Goal: Information Seeking & Learning: Learn about a topic

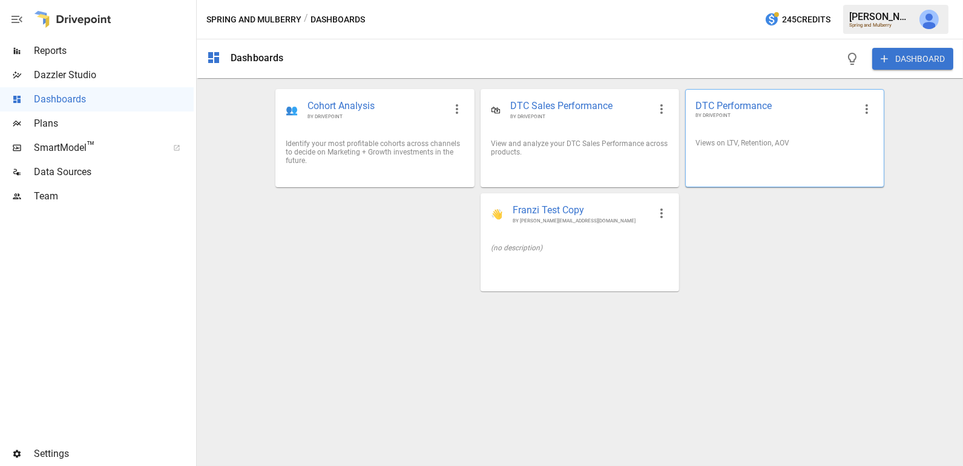
click at [780, 148] on div "Views on LTV, Retention, AOV" at bounding box center [784, 143] width 197 height 28
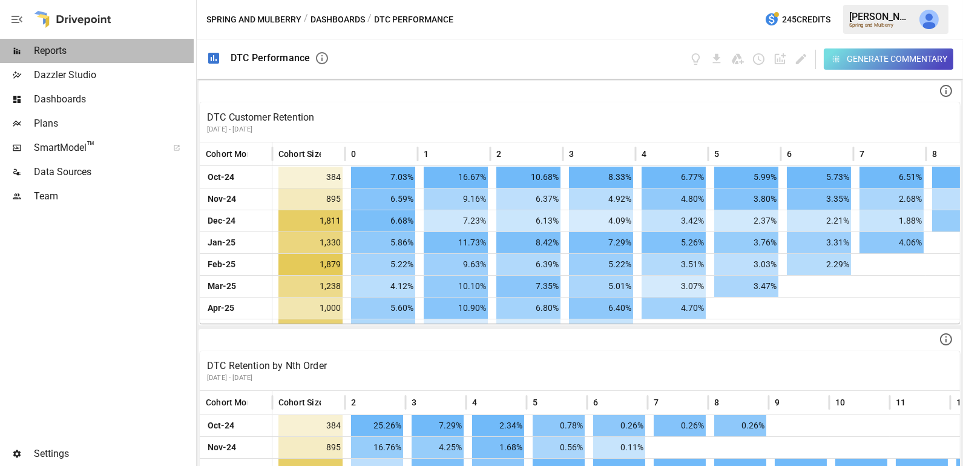
click at [119, 59] on div "Reports" at bounding box center [97, 51] width 194 height 24
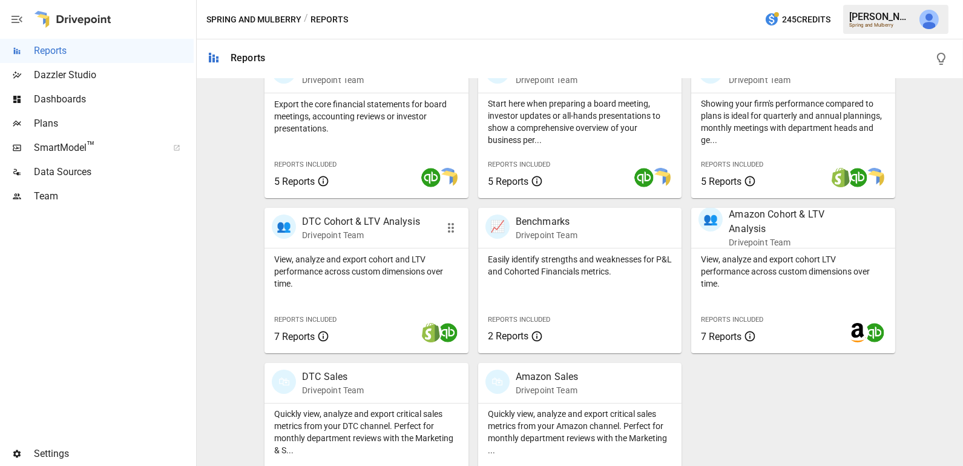
scroll to position [317, 0]
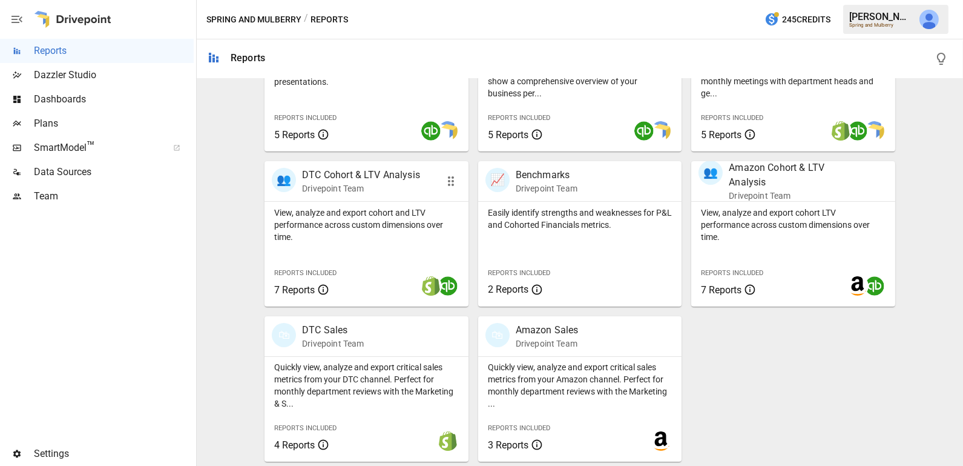
click at [332, 211] on p "View, analyze and export cohort and LTV performance across custom dimensions ov…" at bounding box center [366, 224] width 185 height 36
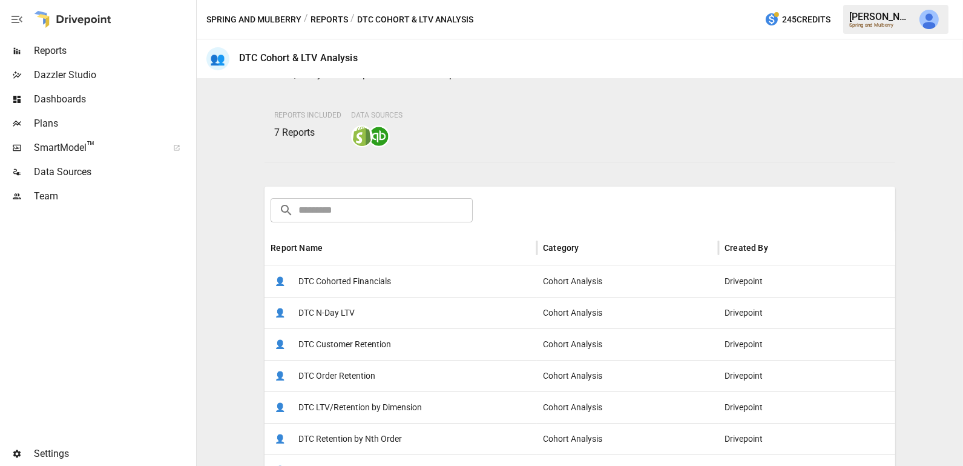
scroll to position [109, 0]
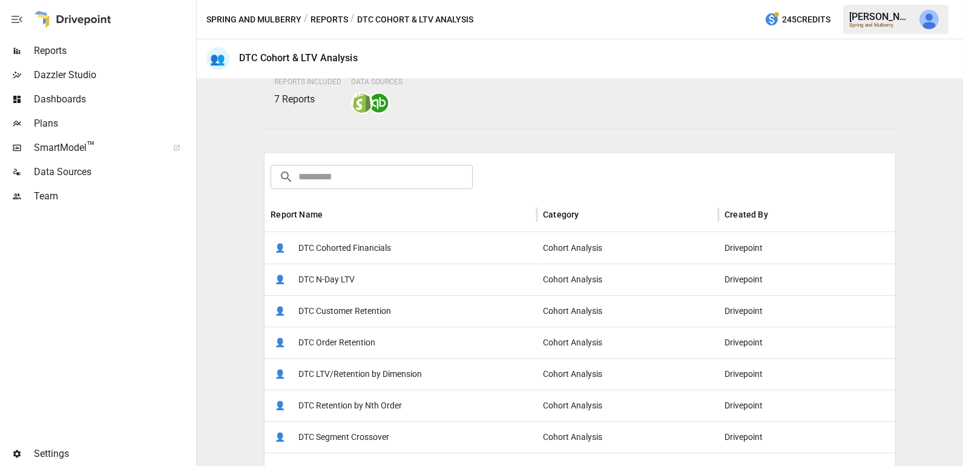
click at [369, 308] on span "DTC Customer Retention" at bounding box center [344, 310] width 93 height 31
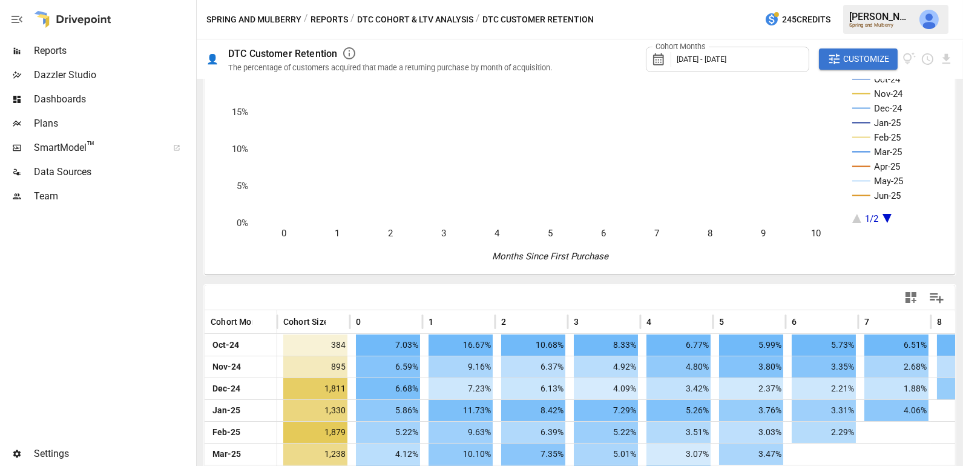
scroll to position [55, 0]
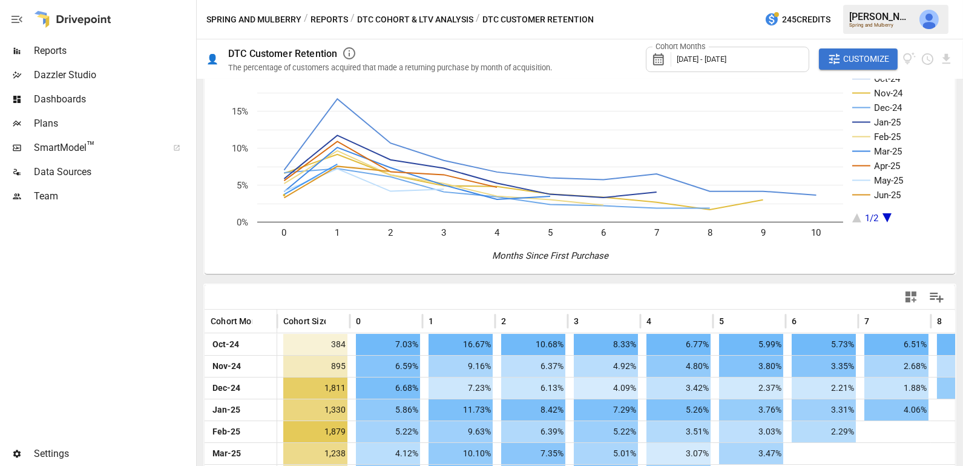
click at [865, 64] on span "Customize" at bounding box center [866, 58] width 46 height 15
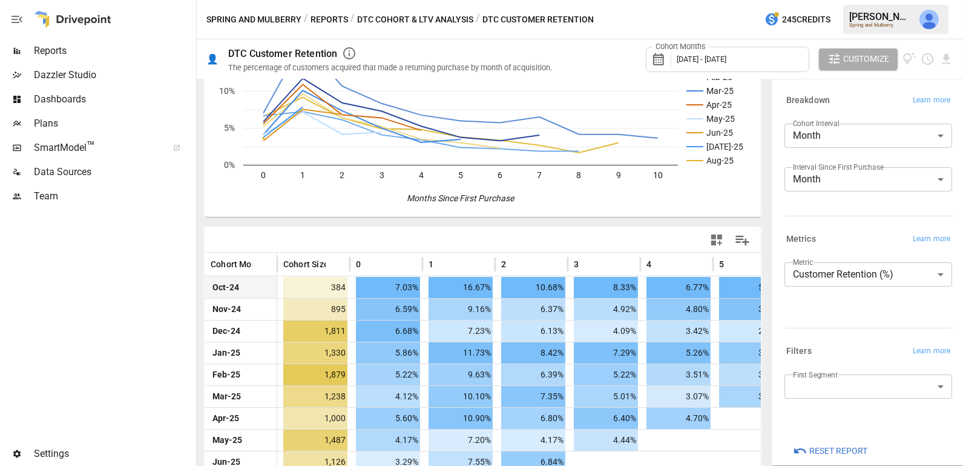
scroll to position [169, 0]
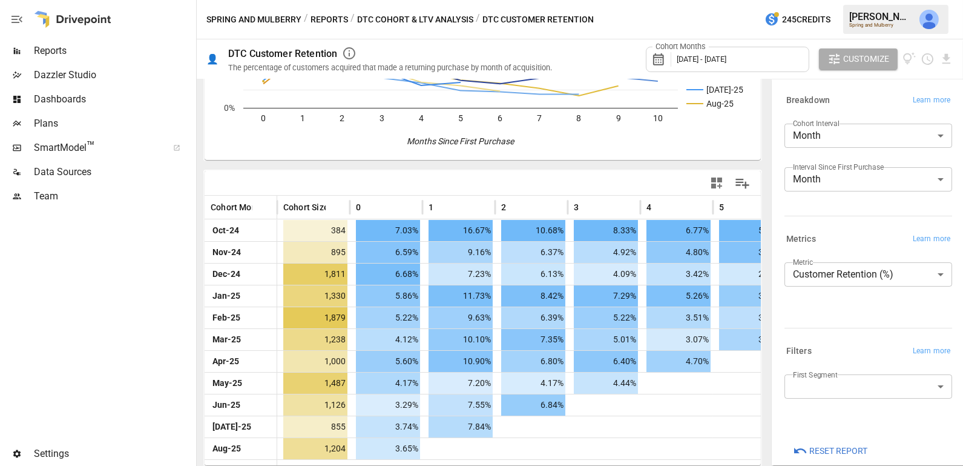
click at [814, 0] on body "Reports Dazzler Studio Dashboards Plans SmartModel ™ Data Sources Team Settings…" at bounding box center [481, 0] width 963 height 0
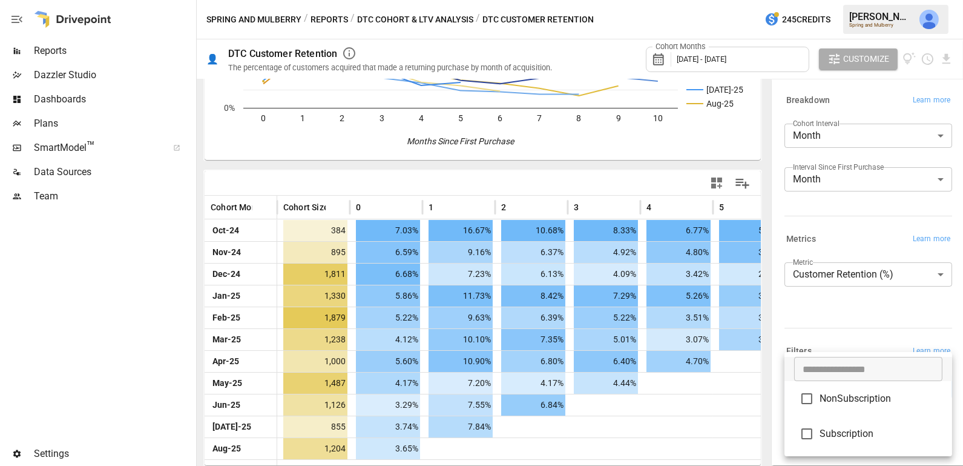
click at [591, 143] on div at bounding box center [481, 233] width 963 height 466
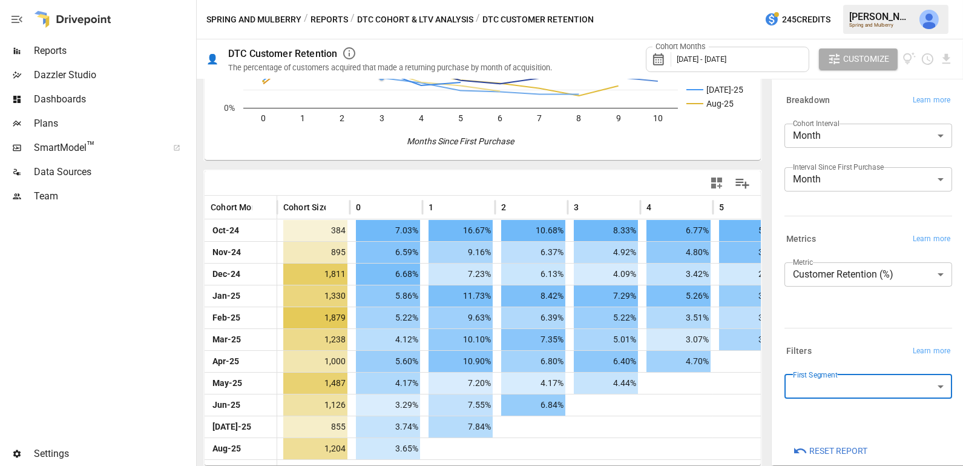
click at [401, 19] on button "DTC Cohort & LTV Analysis" at bounding box center [415, 19] width 116 height 15
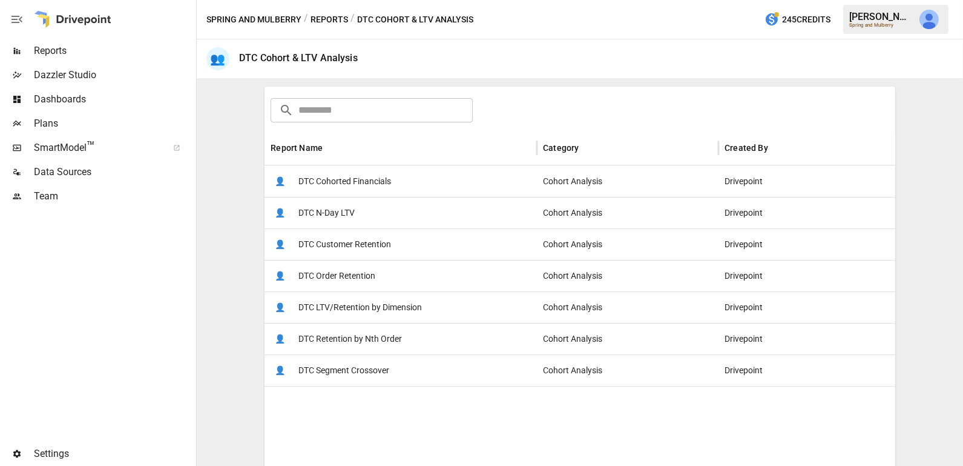
scroll to position [192, 0]
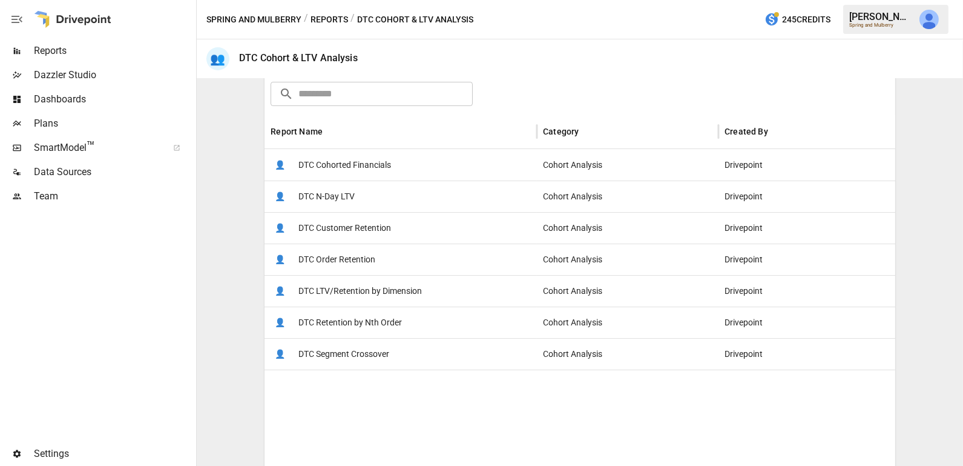
click at [346, 154] on span "DTC Cohorted Financials" at bounding box center [344, 165] width 93 height 31
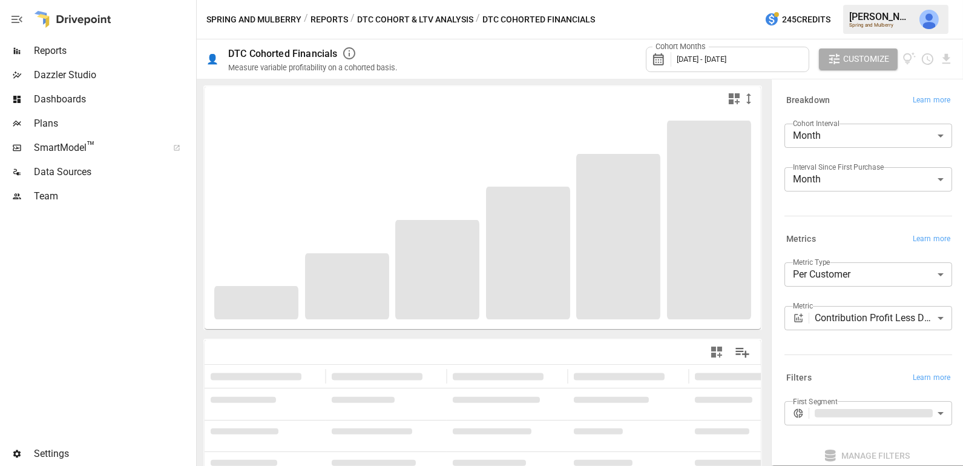
click at [412, 22] on button "DTC Cohort & LTV Analysis" at bounding box center [415, 19] width 116 height 15
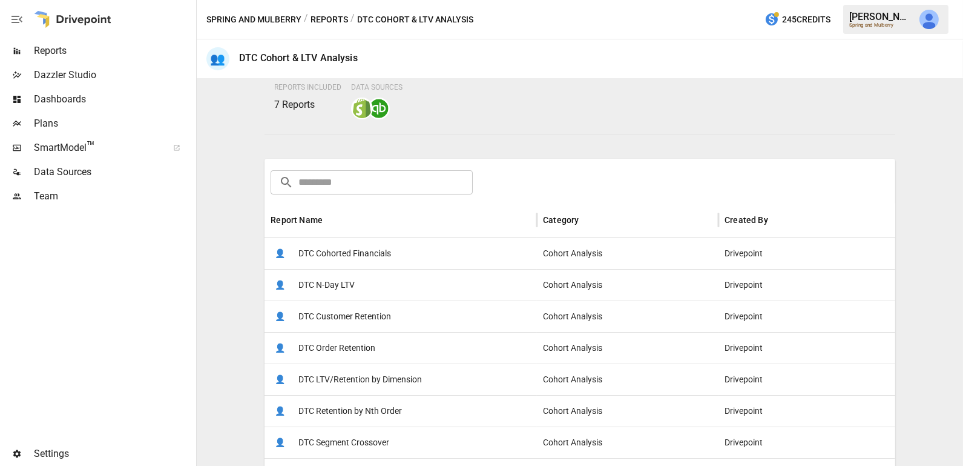
scroll to position [123, 0]
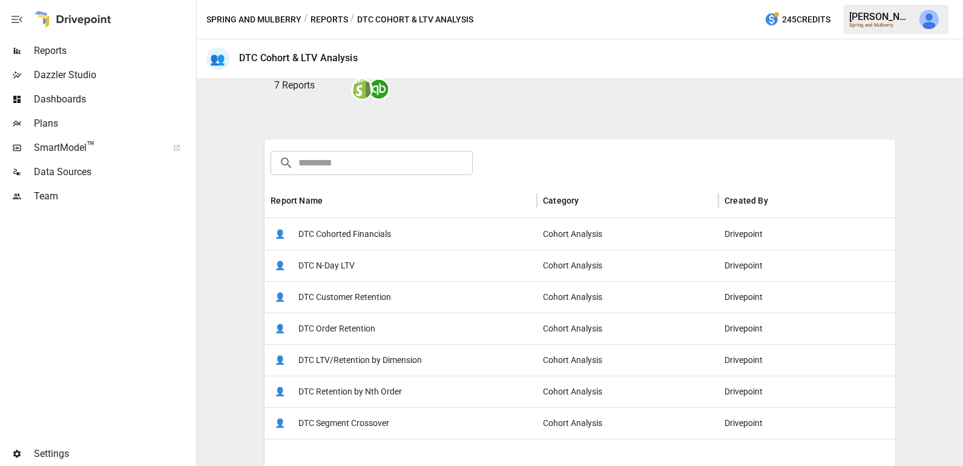
click at [379, 298] on span "DTC Customer Retention" at bounding box center [344, 296] width 93 height 31
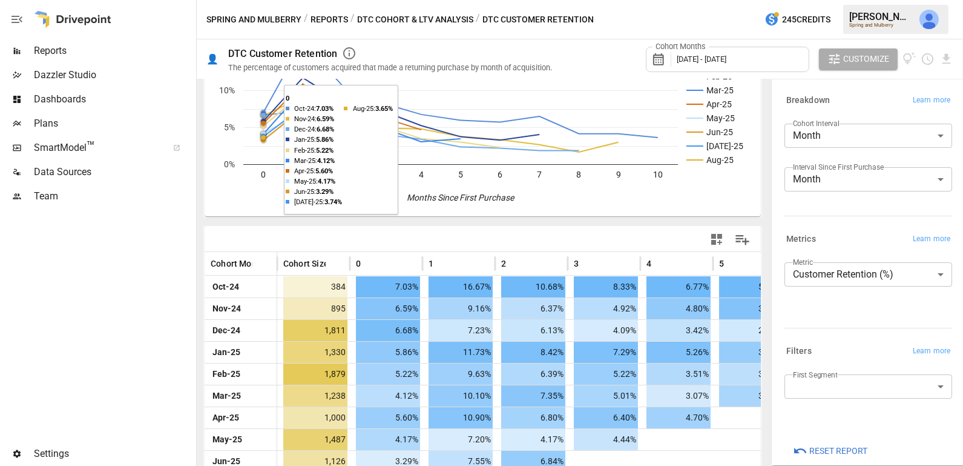
scroll to position [169, 0]
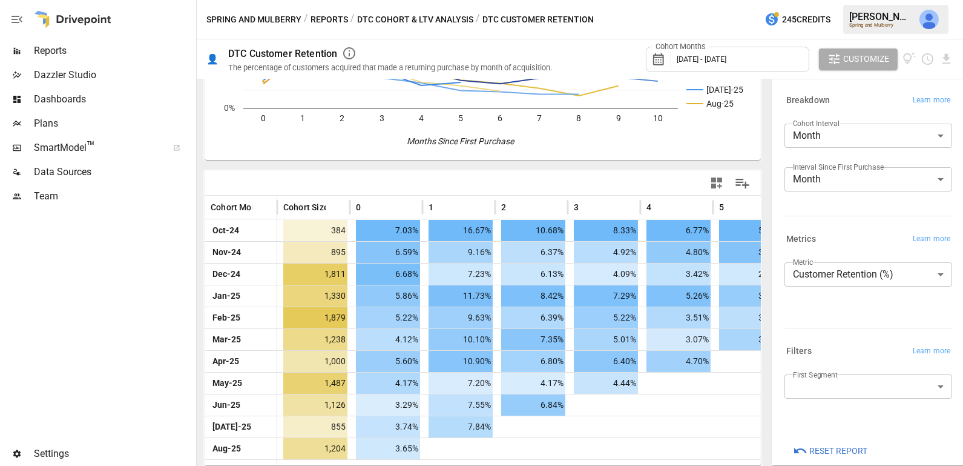
click at [115, 48] on span "Reports" at bounding box center [114, 51] width 160 height 15
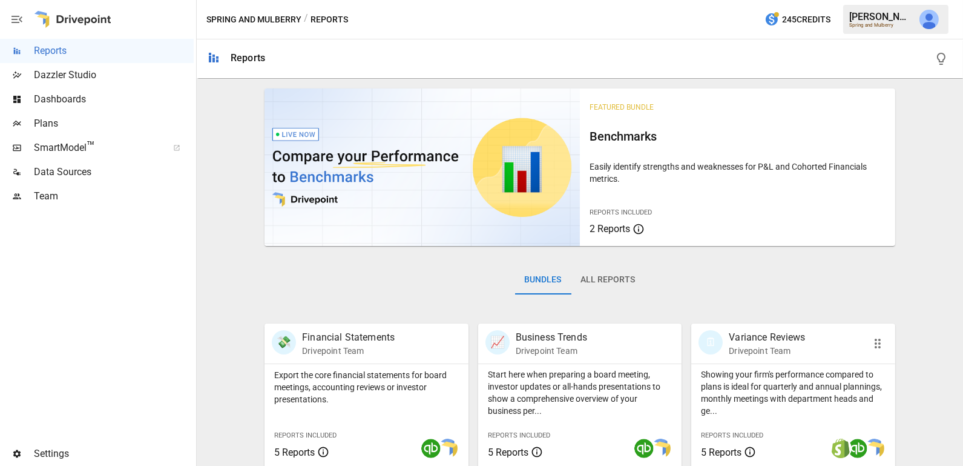
click at [779, 369] on p "Showing your firm's performance compared to plans is ideal for quarterly and an…" at bounding box center [793, 392] width 185 height 48
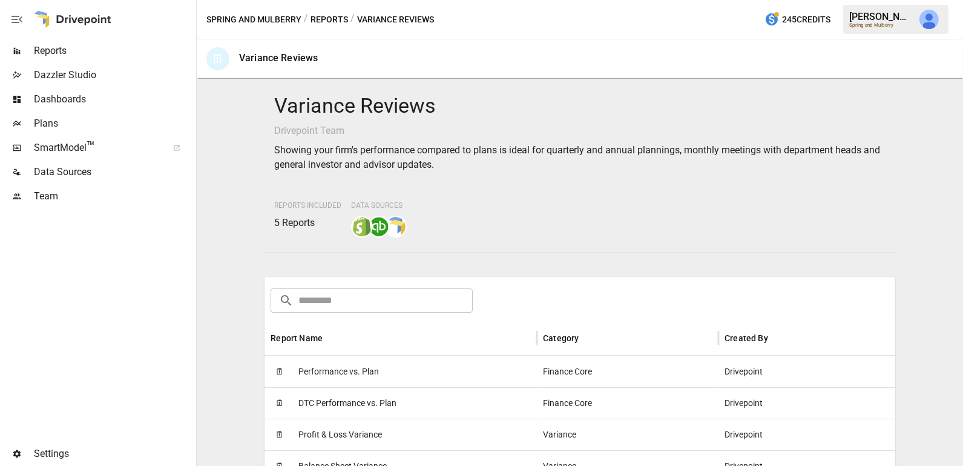
click at [371, 373] on span "Performance vs. Plan" at bounding box center [338, 371] width 81 height 31
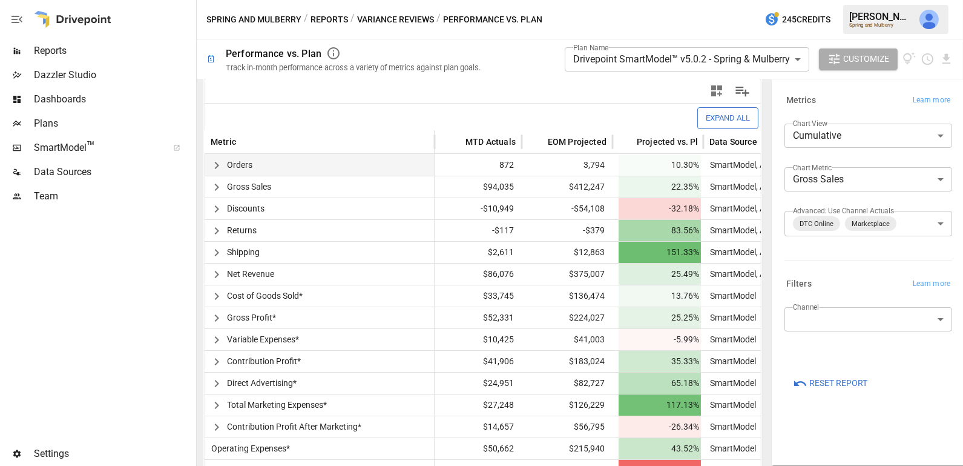
scroll to position [0, 102]
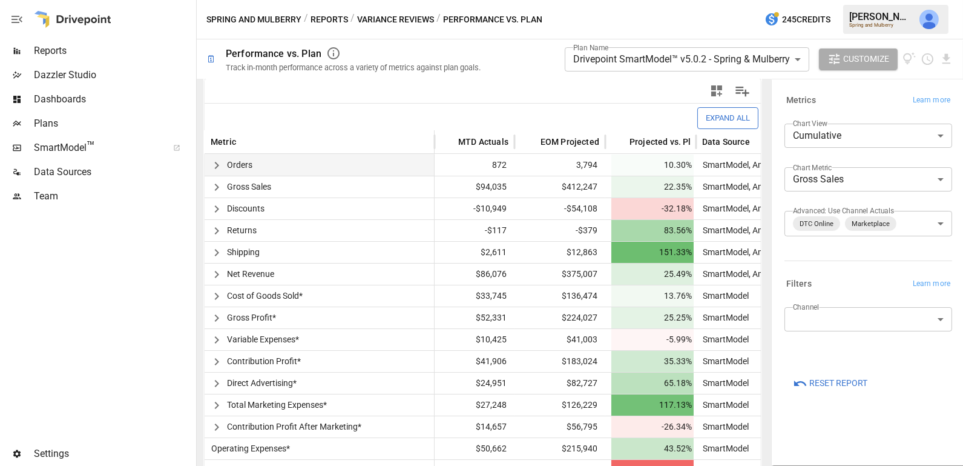
click at [215, 163] on icon "button" at bounding box center [216, 165] width 15 height 15
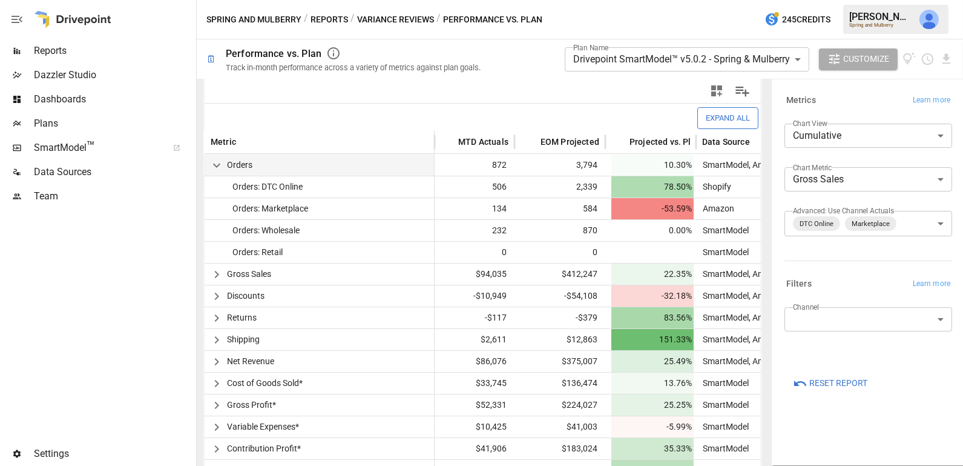
click at [832, 0] on body "**********" at bounding box center [481, 0] width 963 height 0
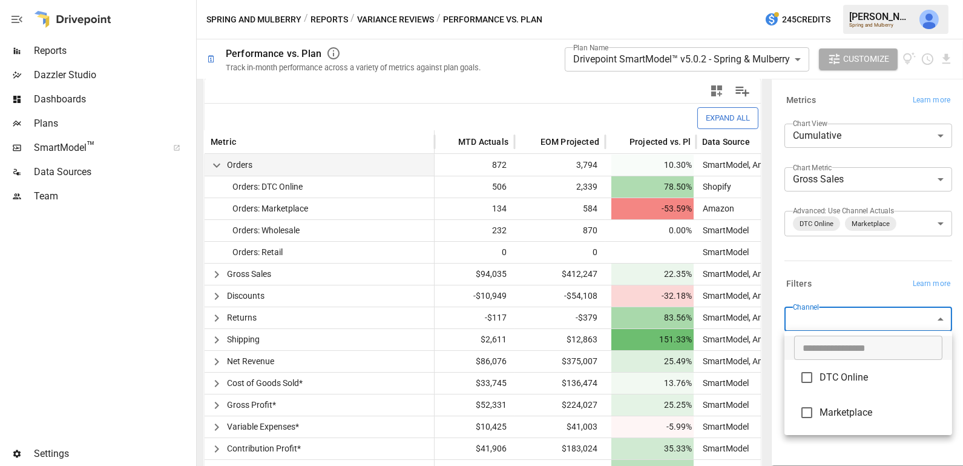
click at [862, 295] on div at bounding box center [481, 233] width 963 height 466
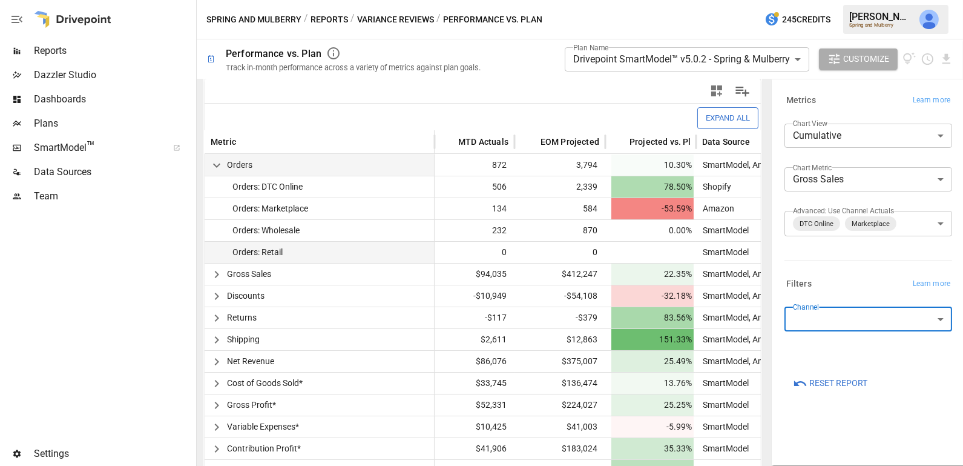
scroll to position [0, 0]
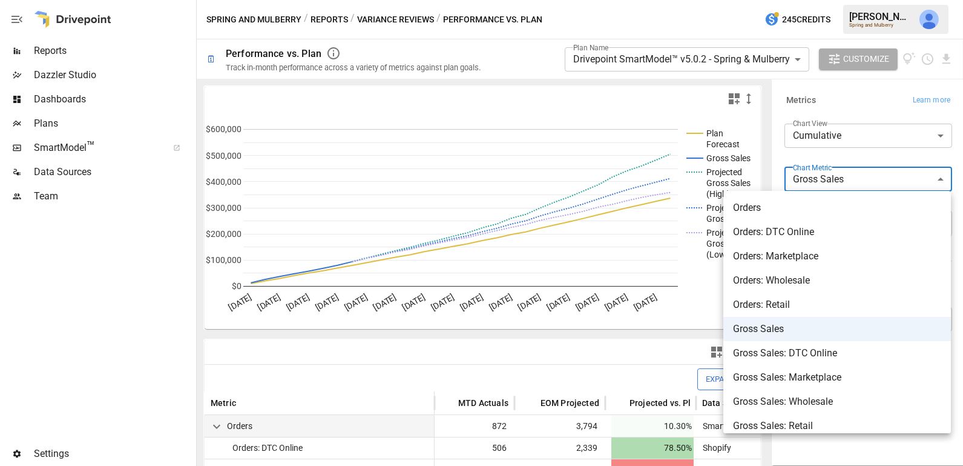
click at [838, 0] on body "**********" at bounding box center [481, 0] width 963 height 0
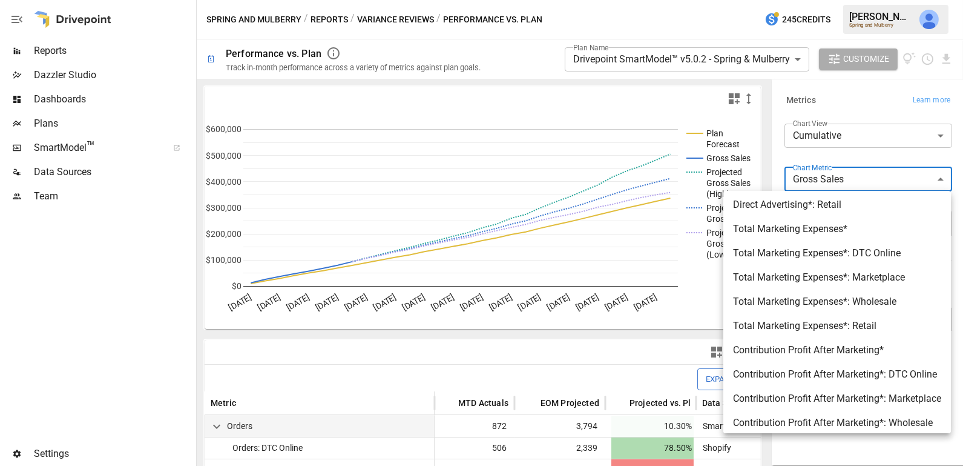
scroll to position [1414, 0]
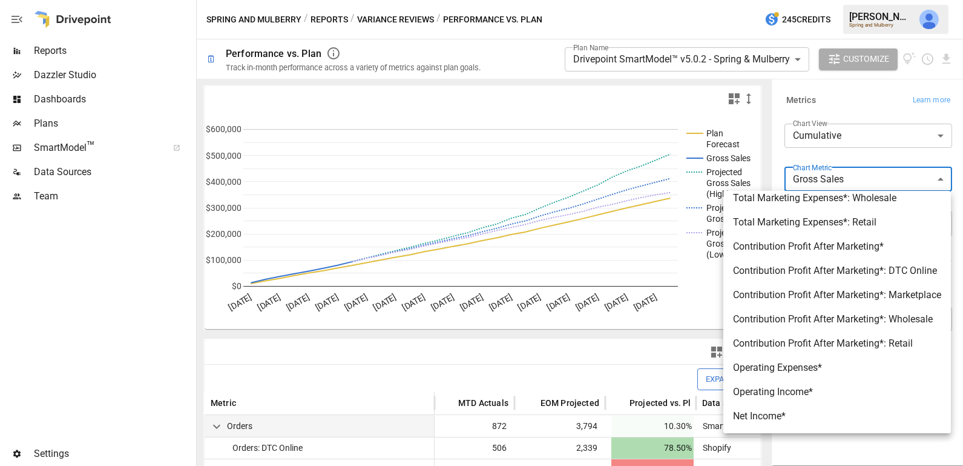
click at [562, 332] on div at bounding box center [481, 233] width 963 height 466
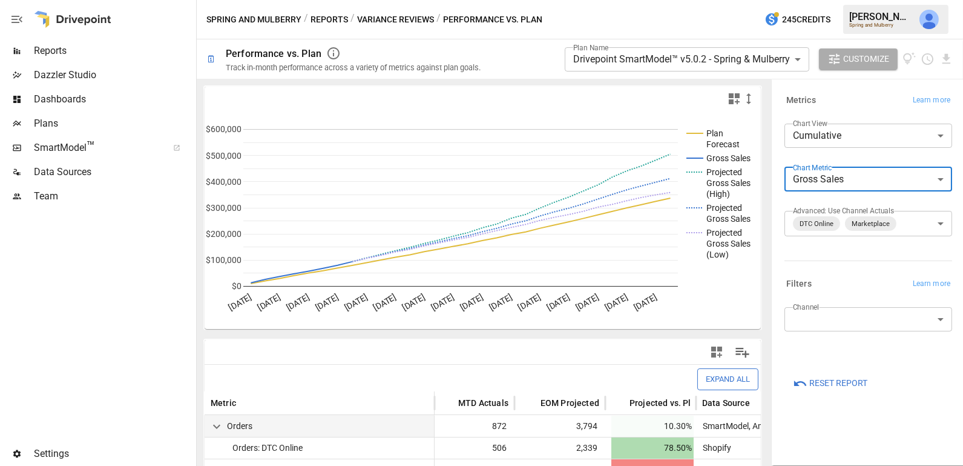
click at [628, 0] on body "**********" at bounding box center [481, 0] width 963 height 0
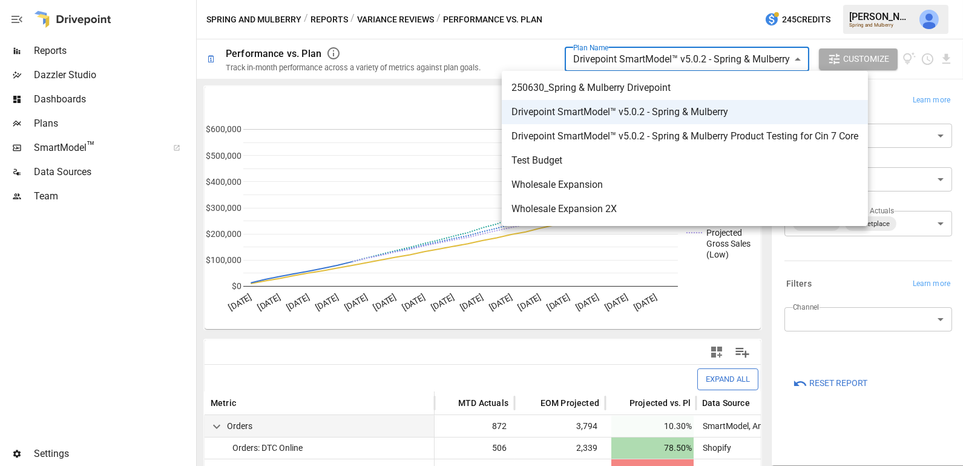
click at [536, 28] on div at bounding box center [481, 233] width 963 height 466
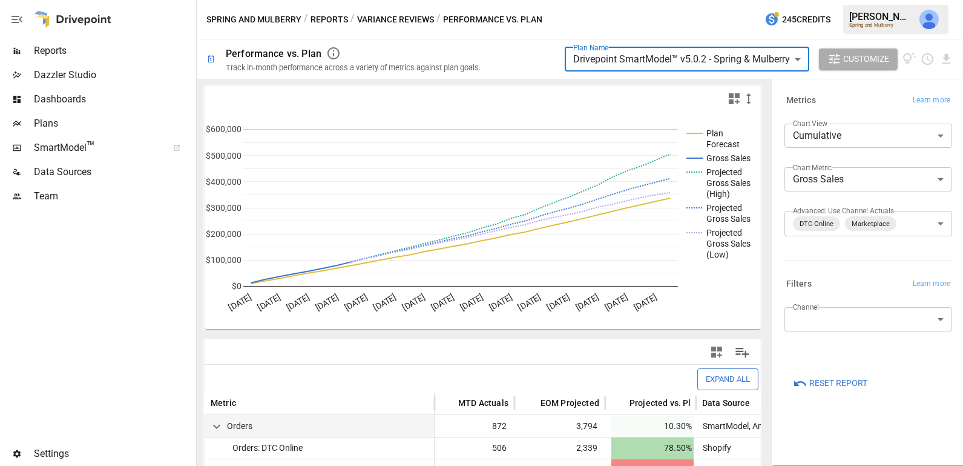
click at [844, 0] on body "**********" at bounding box center [481, 0] width 963 height 0
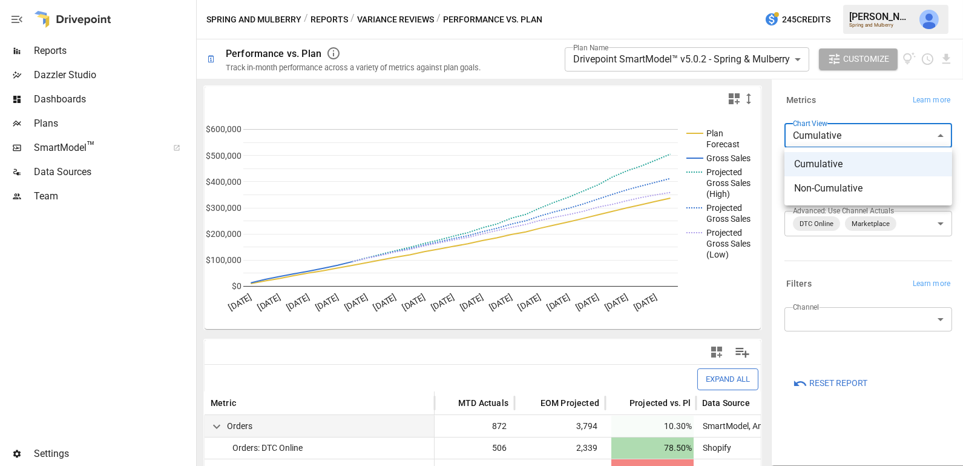
click at [840, 97] on div at bounding box center [481, 233] width 963 height 466
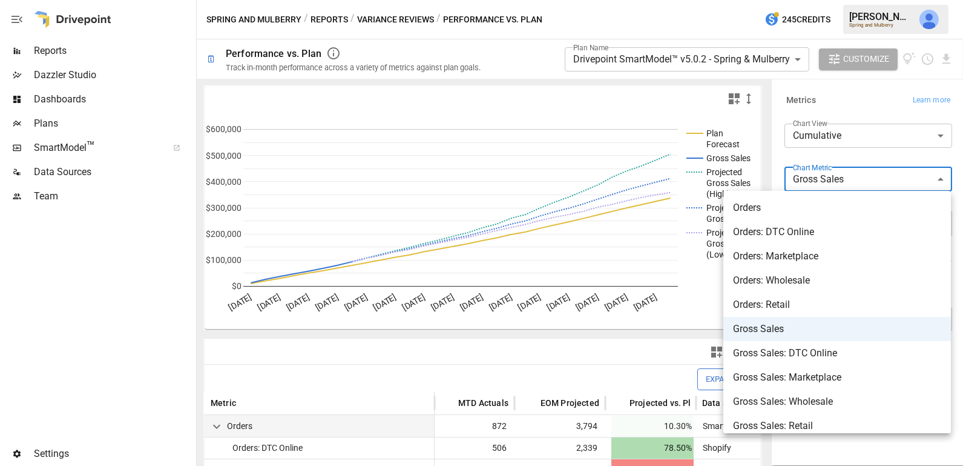
click at [839, 0] on body "**********" at bounding box center [481, 0] width 963 height 0
click at [885, 86] on div at bounding box center [481, 233] width 963 height 466
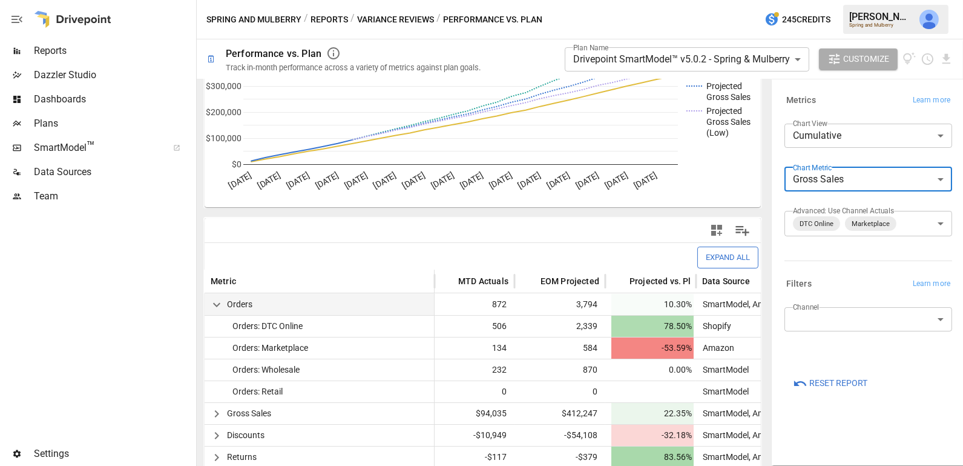
scroll to position [58, 0]
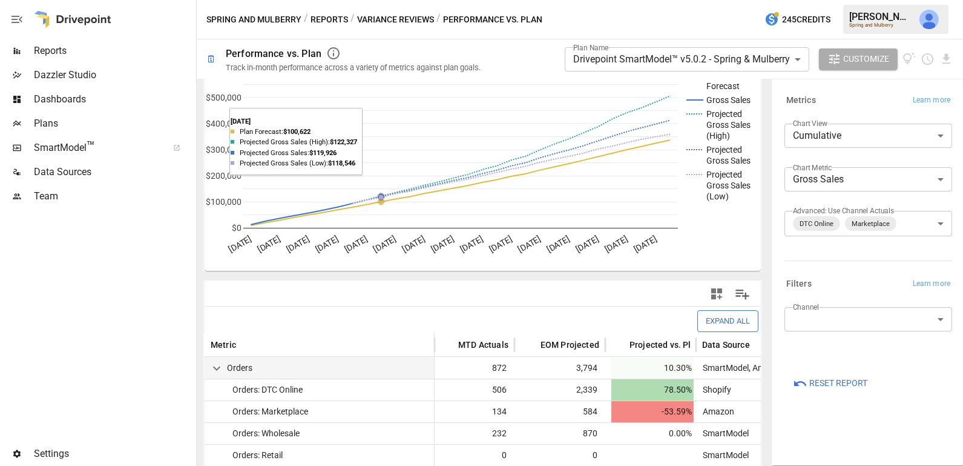
click at [383, 17] on button "Variance Reviews" at bounding box center [395, 19] width 77 height 15
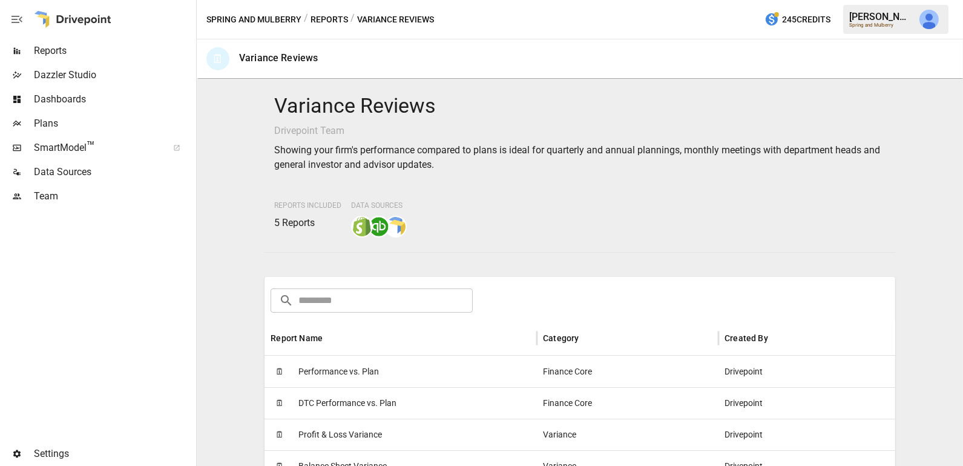
click at [328, 18] on button "Reports" at bounding box center [330, 19] width 38 height 15
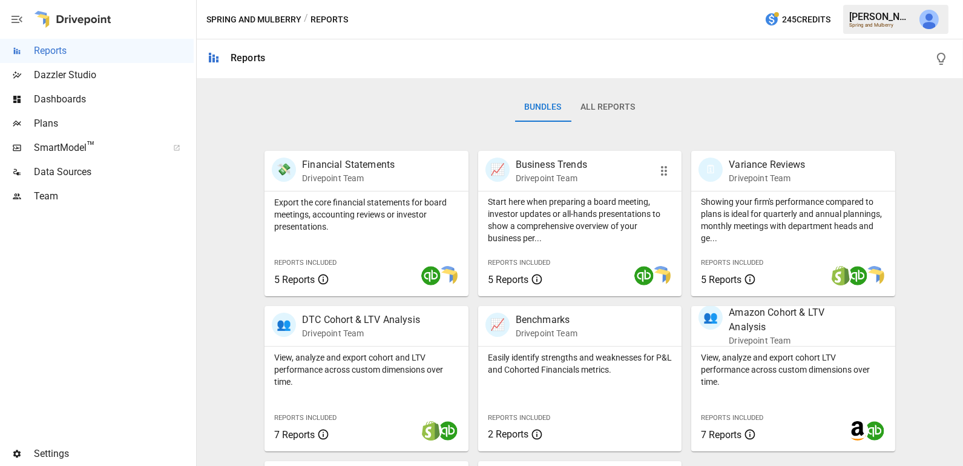
scroll to position [317, 0]
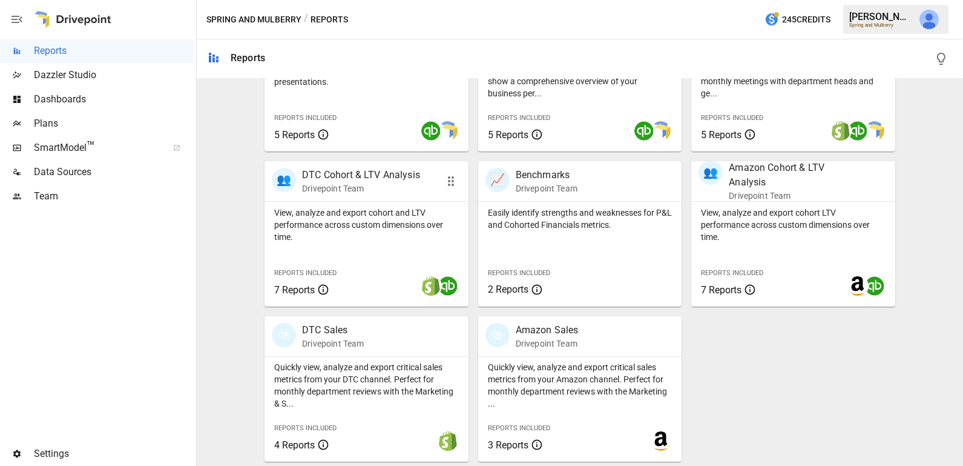
click at [364, 235] on p "View, analyze and export cohort and LTV performance across custom dimensions ov…" at bounding box center [366, 224] width 185 height 36
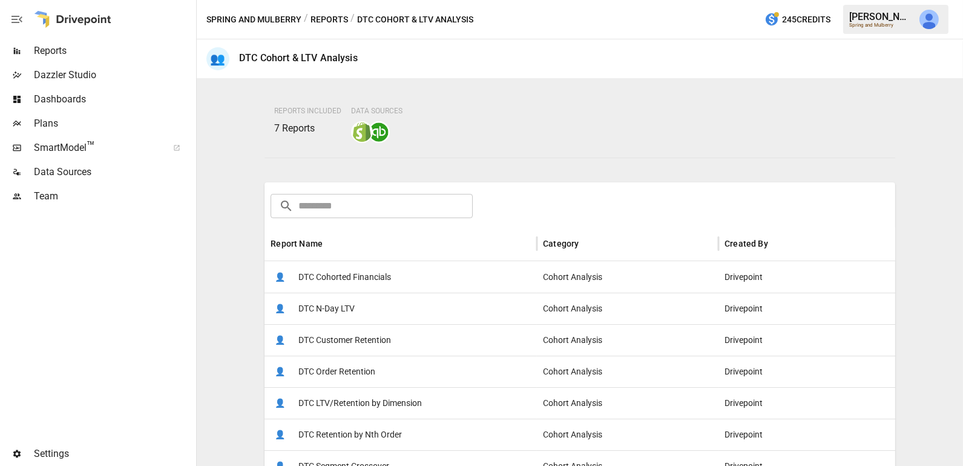
scroll to position [128, 0]
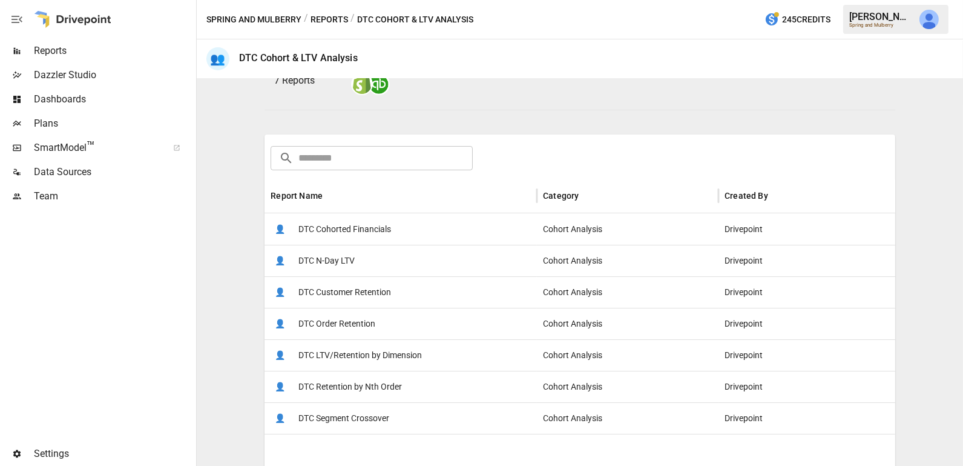
click at [396, 277] on div "👤 DTC Customer Retention" at bounding box center [401, 291] width 272 height 31
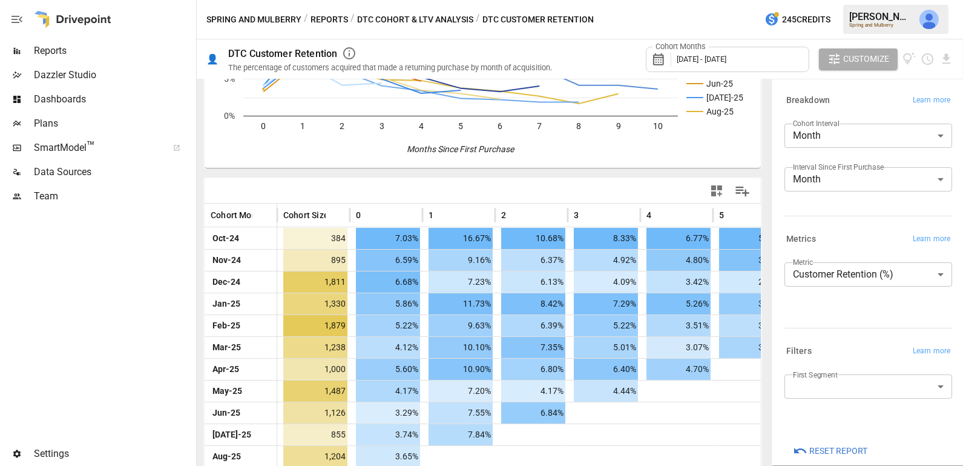
scroll to position [169, 0]
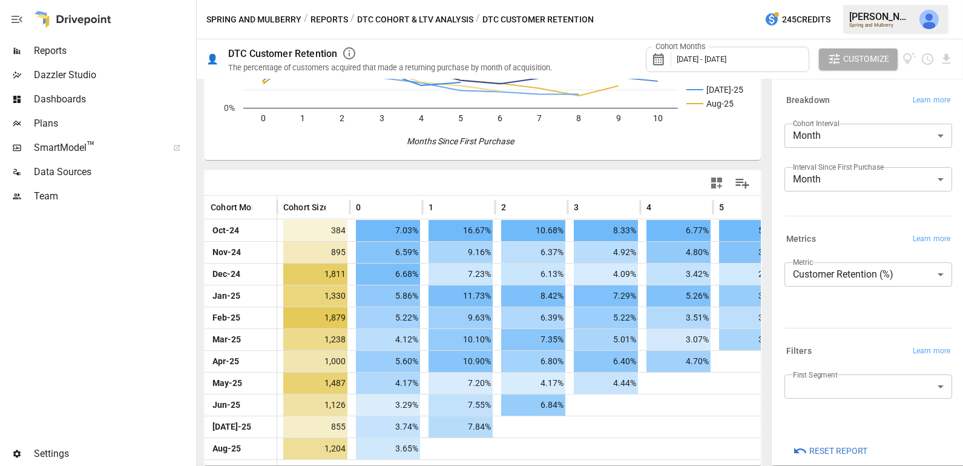
click at [875, 0] on body "Reports Dazzler Studio Dashboards Plans SmartModel ™ Data Sources Team Settings…" at bounding box center [481, 0] width 963 height 0
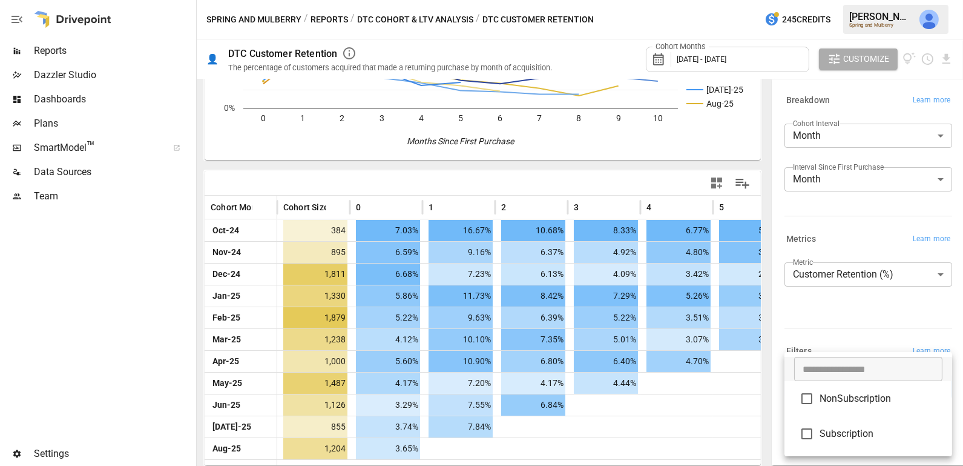
click at [857, 332] on div at bounding box center [481, 233] width 963 height 466
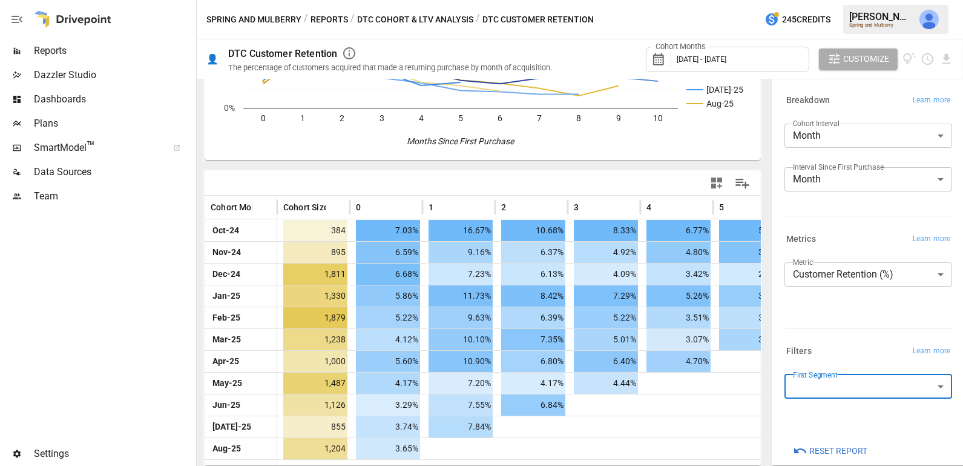
click at [847, 0] on body "Reports Dazzler Studio Dashboards Plans SmartModel ™ Data Sources Team Settings…" at bounding box center [481, 0] width 963 height 0
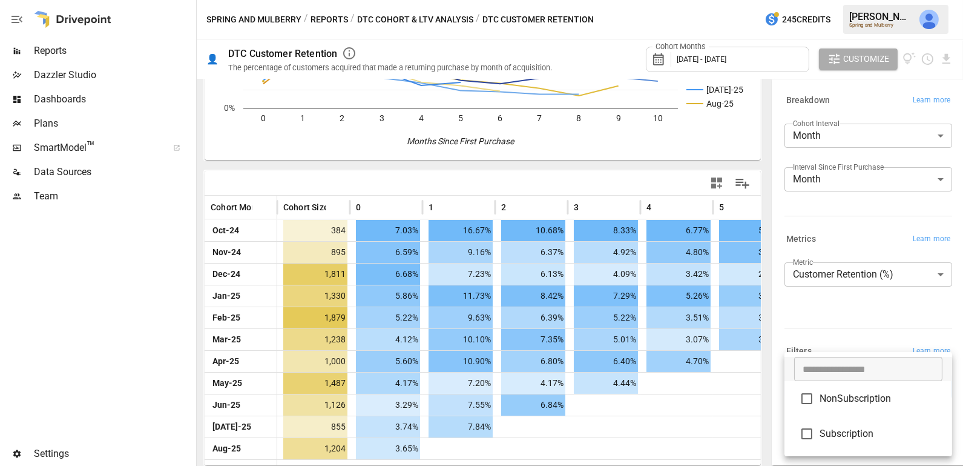
click at [875, 409] on li "NonSubscription" at bounding box center [869, 398] width 168 height 35
type input "**********"
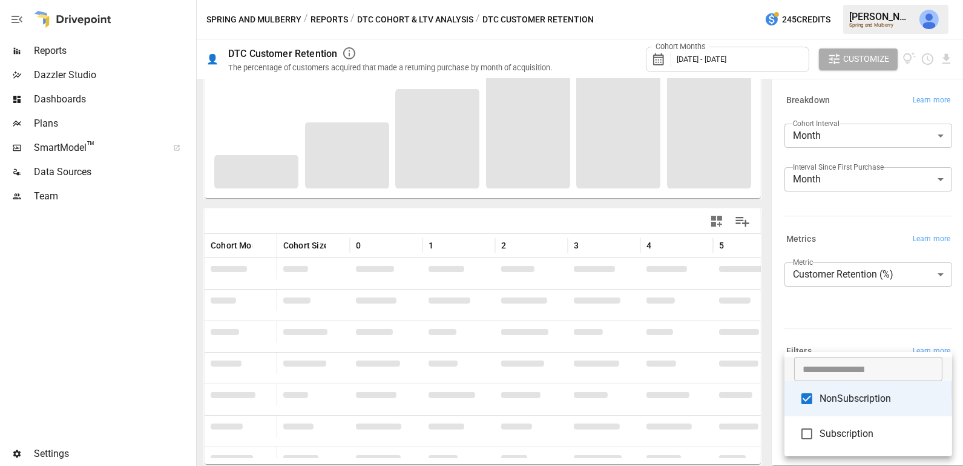
scroll to position [130, 0]
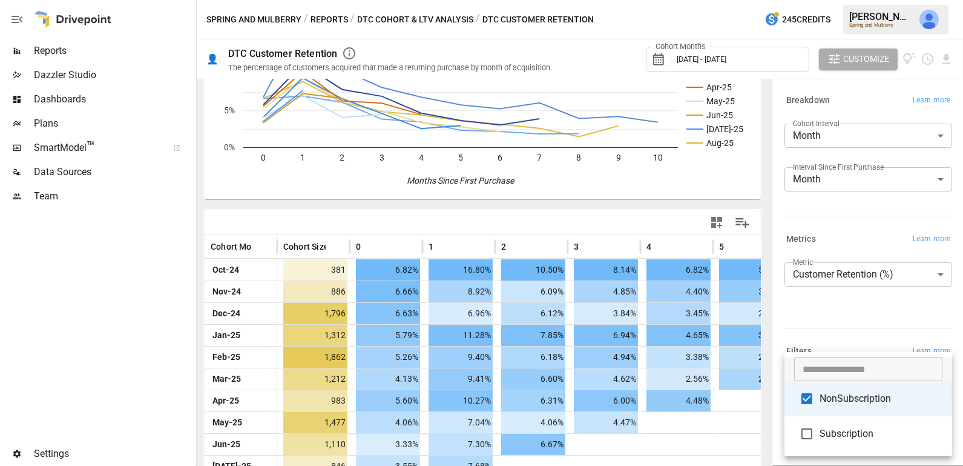
click at [837, 404] on span "NonSubscription" at bounding box center [881, 398] width 123 height 15
click at [840, 430] on span "Subscription" at bounding box center [881, 433] width 123 height 15
type input "**********"
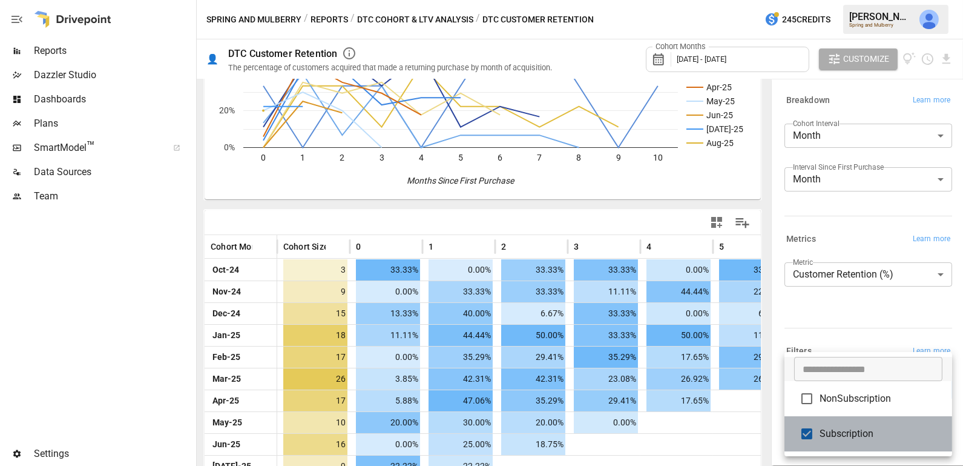
click at [835, 433] on span "Subscription" at bounding box center [881, 433] width 123 height 15
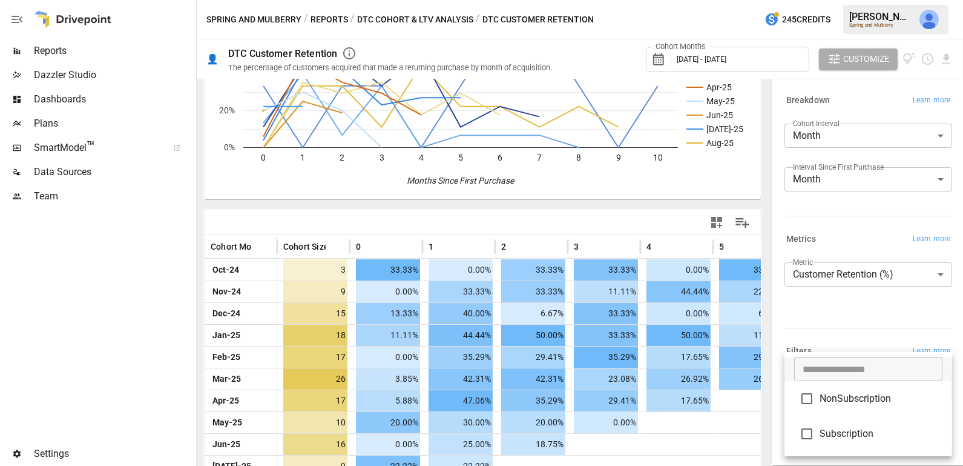
scroll to position [130, 0]
click at [825, 312] on div at bounding box center [481, 233] width 963 height 466
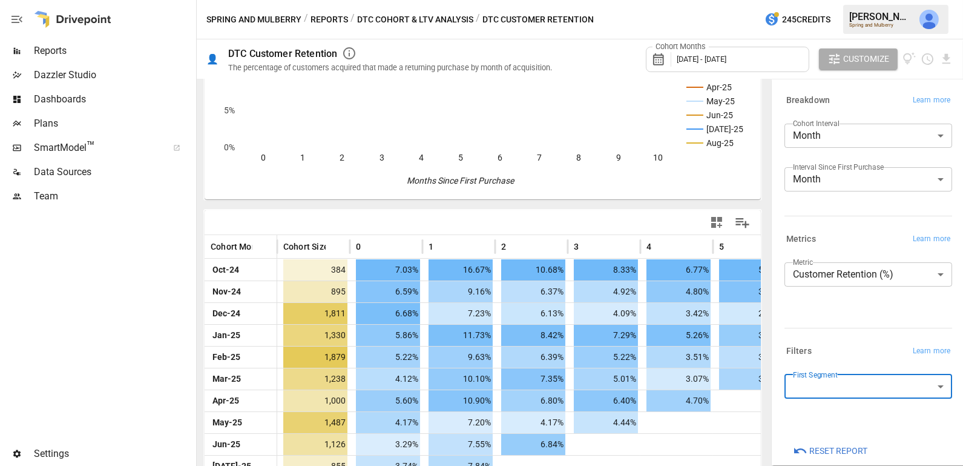
scroll to position [0, 0]
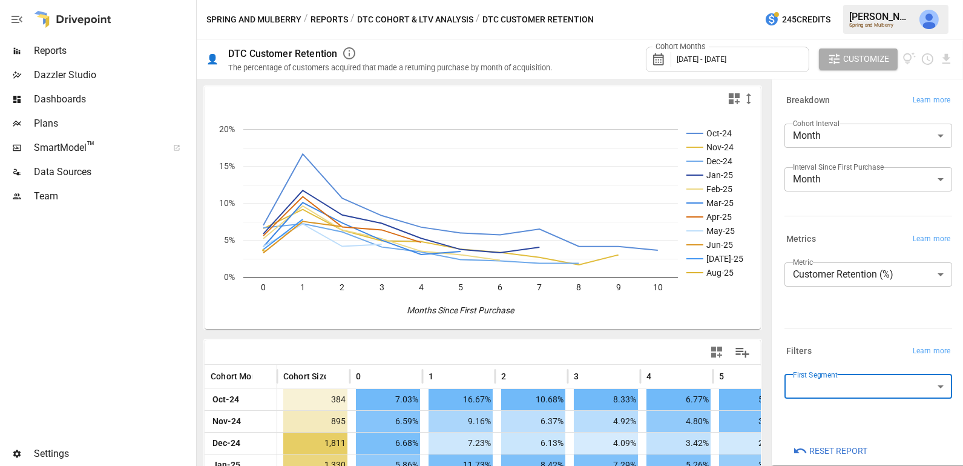
click at [426, 25] on button "DTC Cohort & LTV Analysis" at bounding box center [415, 19] width 116 height 15
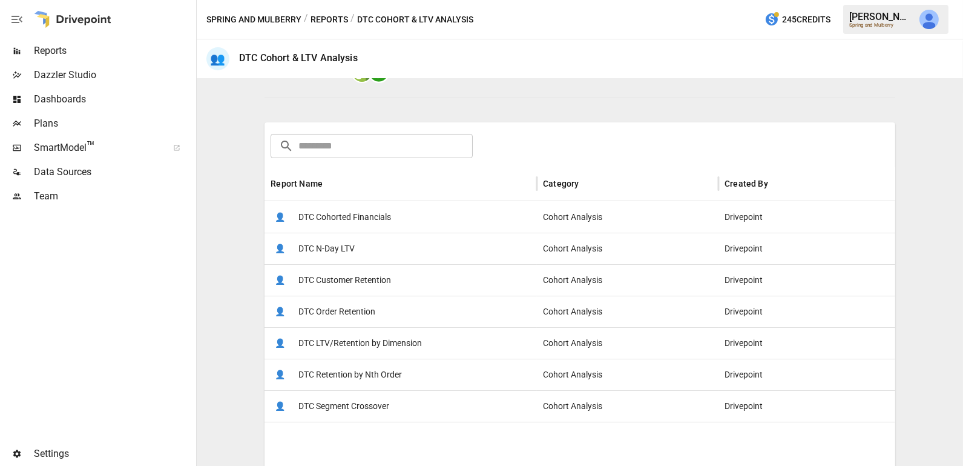
scroll to position [140, 0]
click at [382, 212] on span "DTC Cohorted Financials" at bounding box center [344, 216] width 93 height 31
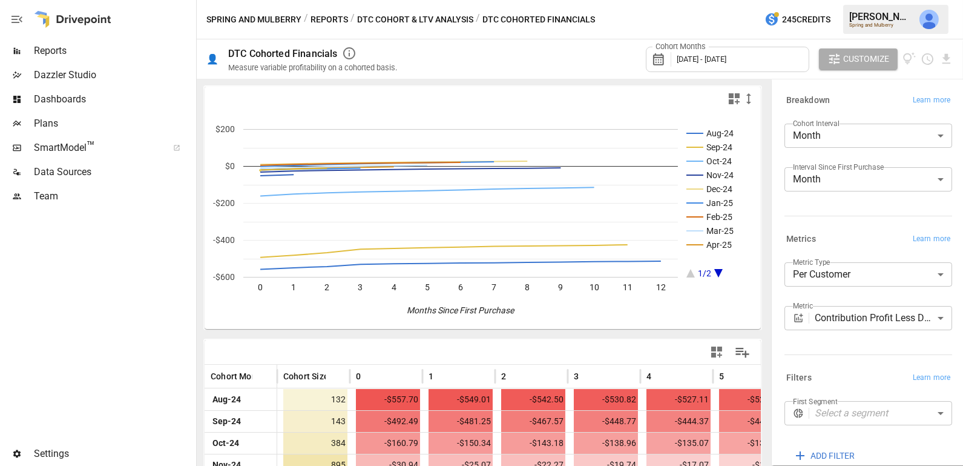
scroll to position [65, 0]
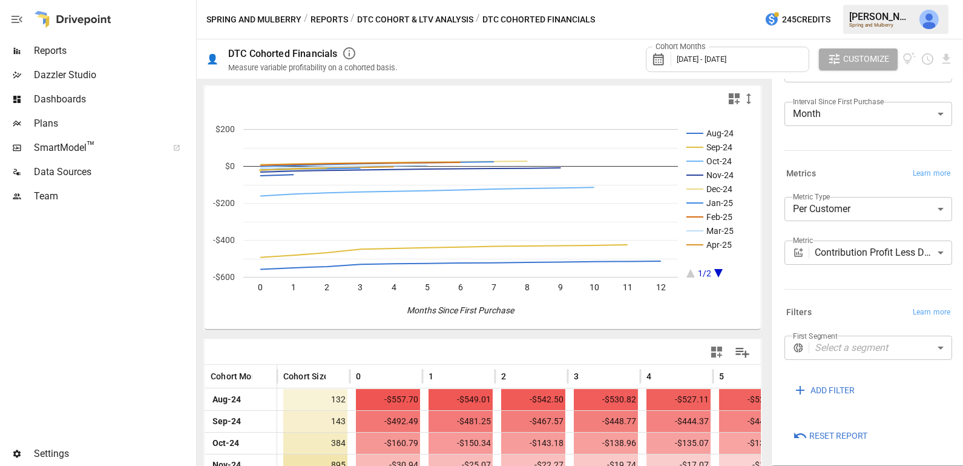
click at [854, 433] on span "Reset Report" at bounding box center [838, 435] width 58 height 15
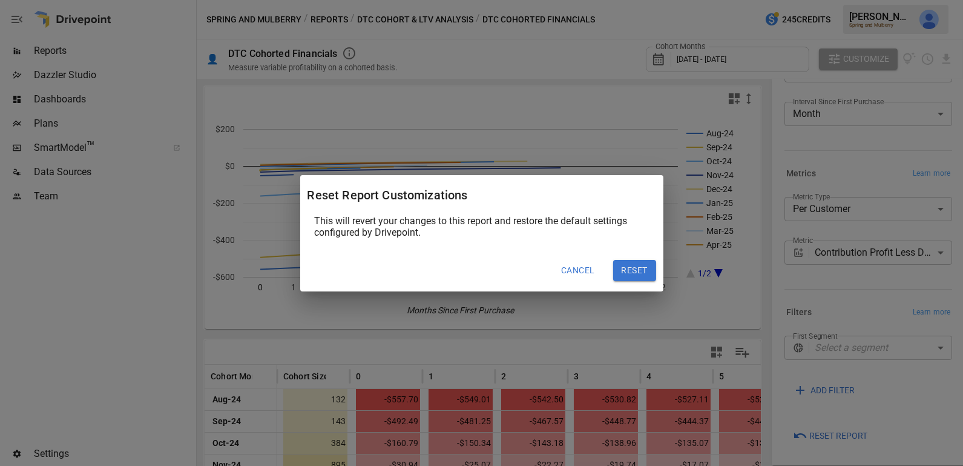
click at [645, 272] on button "Reset" at bounding box center [634, 271] width 43 height 22
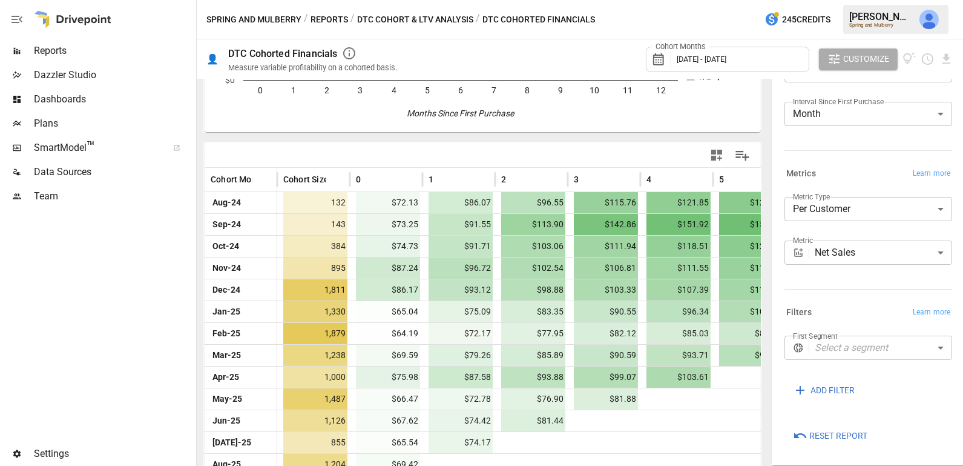
scroll to position [209, 0]
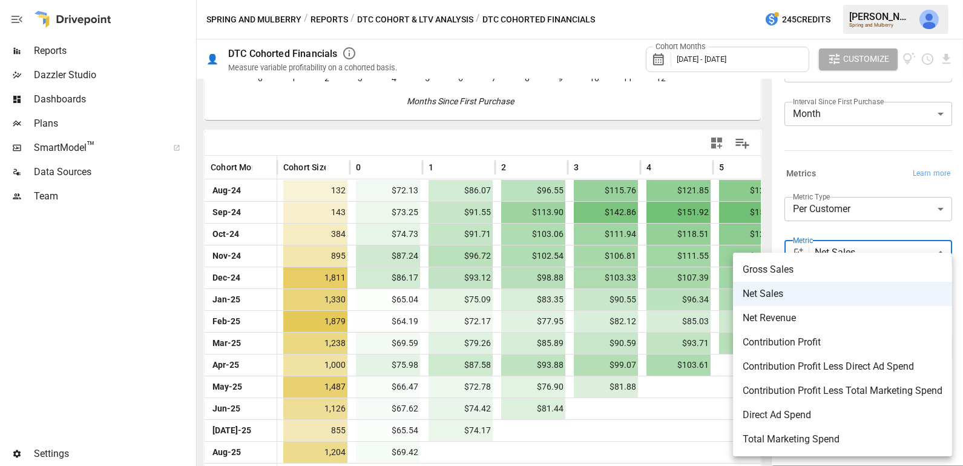
click at [851, 0] on body "Reports Dazzler Studio Dashboards Plans SmartModel ™ Data Sources Team Settings…" at bounding box center [481, 0] width 963 height 0
click at [851, 371] on span "Contribution Profit Less Direct Ad Spend" at bounding box center [843, 366] width 200 height 15
type input "**********"
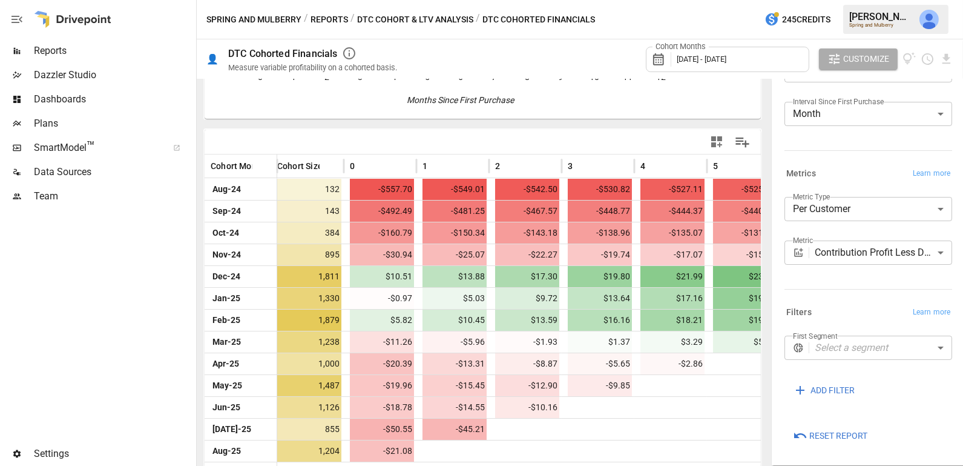
scroll to position [0, 9]
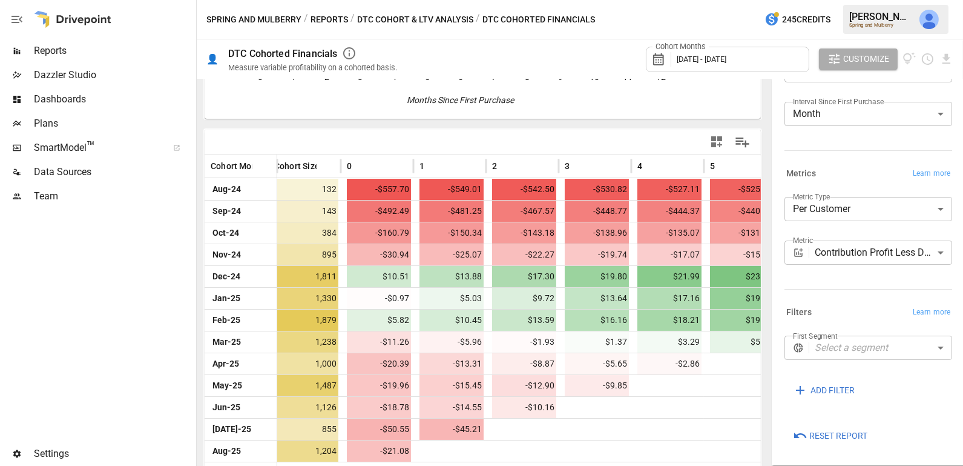
click at [371, 18] on button "DTC Cohort & LTV Analysis" at bounding box center [415, 19] width 116 height 15
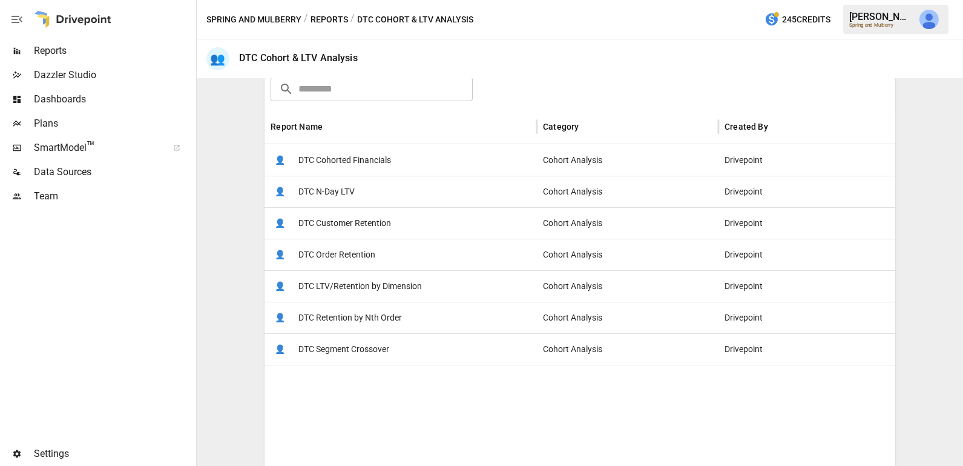
scroll to position [196, 0]
click at [395, 285] on span "DTC LTV/Retention by Dimension" at bounding box center [359, 286] width 123 height 31
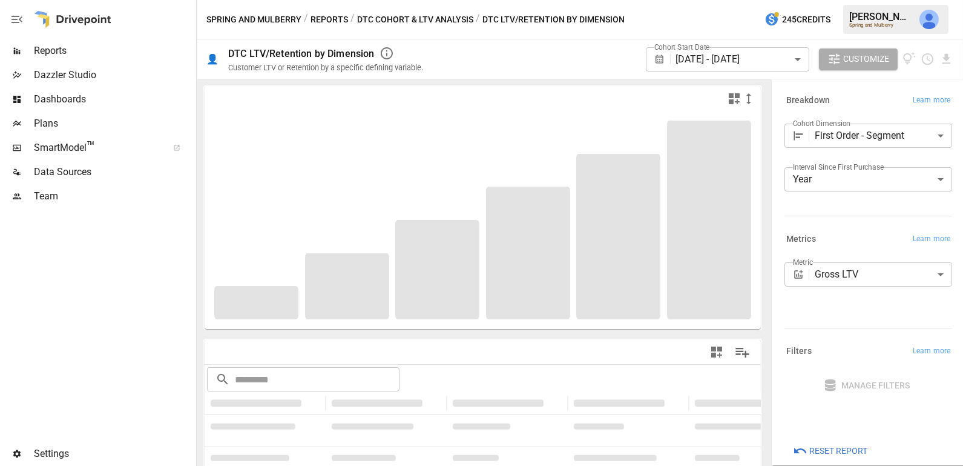
click at [756, 0] on body "**********" at bounding box center [481, 0] width 963 height 0
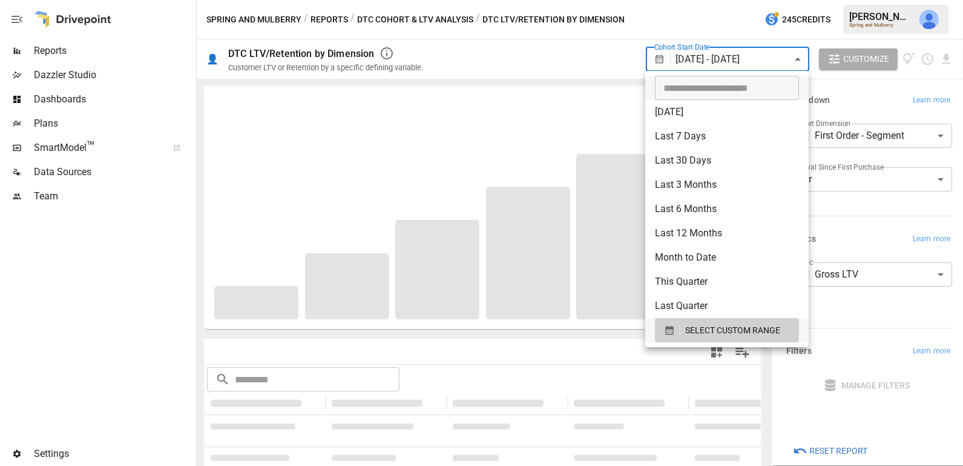
click at [691, 193] on li "Last 3 Months" at bounding box center [726, 185] width 163 height 24
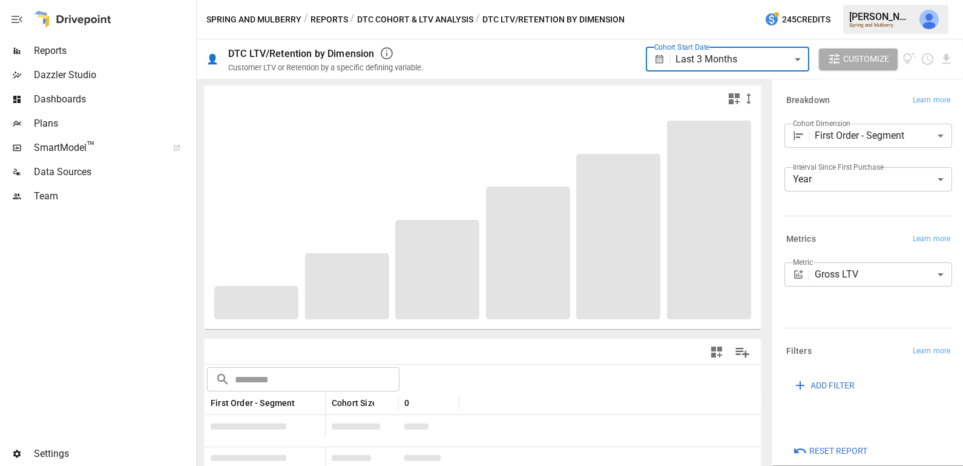
click at [821, 447] on span "Reset Report" at bounding box center [838, 450] width 58 height 15
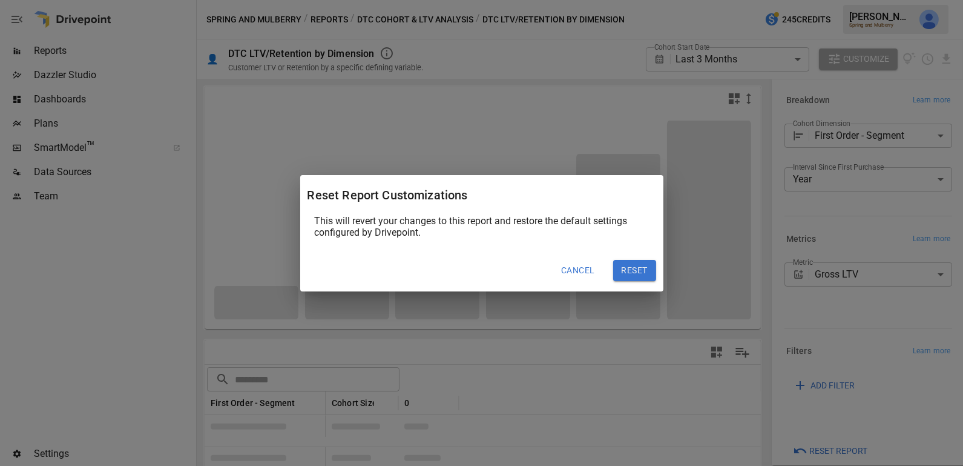
click at [628, 273] on button "Reset" at bounding box center [634, 271] width 43 height 22
type input "******"
type input "*****"
type input "**********"
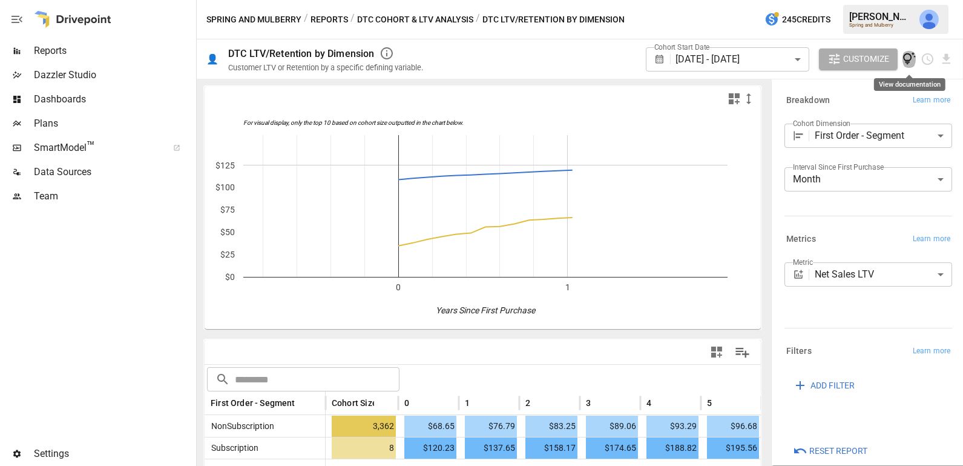
click at [909, 56] on icon "View documentation" at bounding box center [910, 59] width 14 height 14
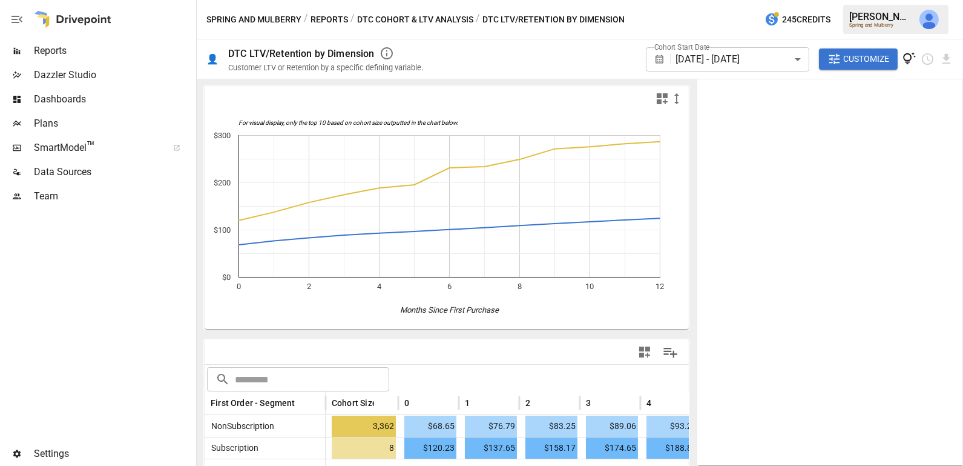
click at [875, 58] on span "Customize" at bounding box center [866, 58] width 46 height 15
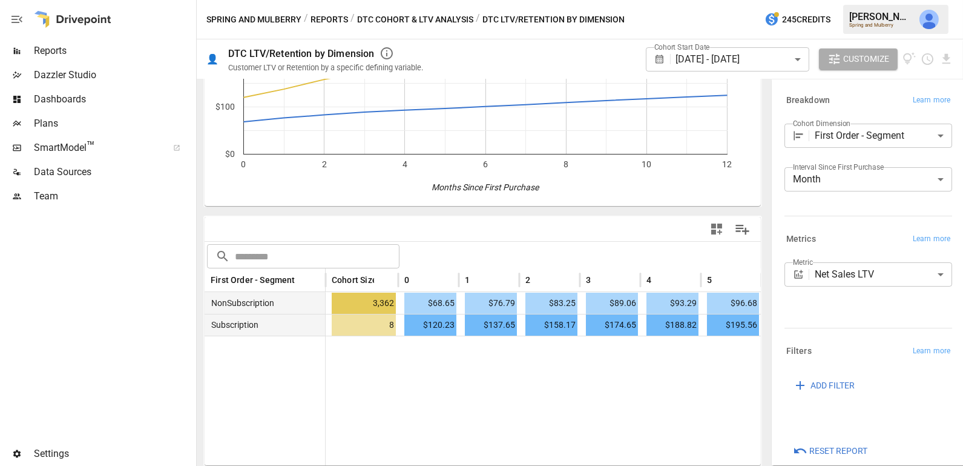
scroll to position [0, 9]
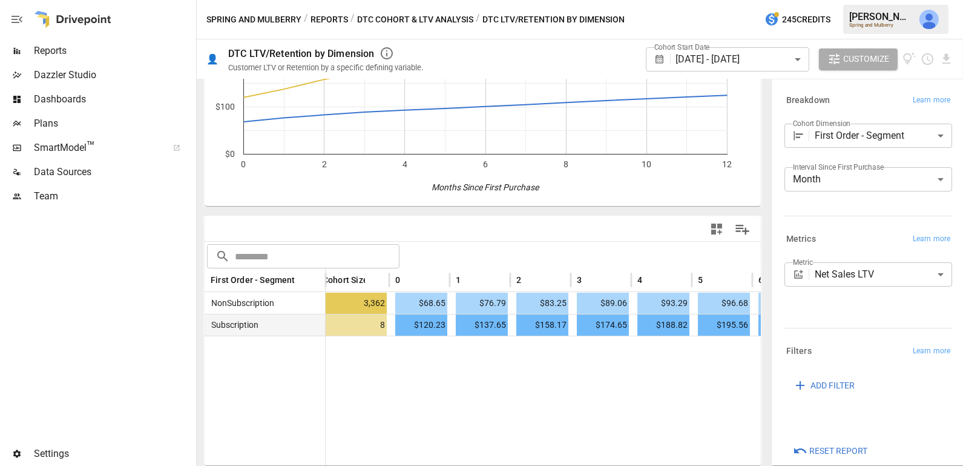
click at [843, 0] on body "**********" at bounding box center [481, 0] width 963 height 0
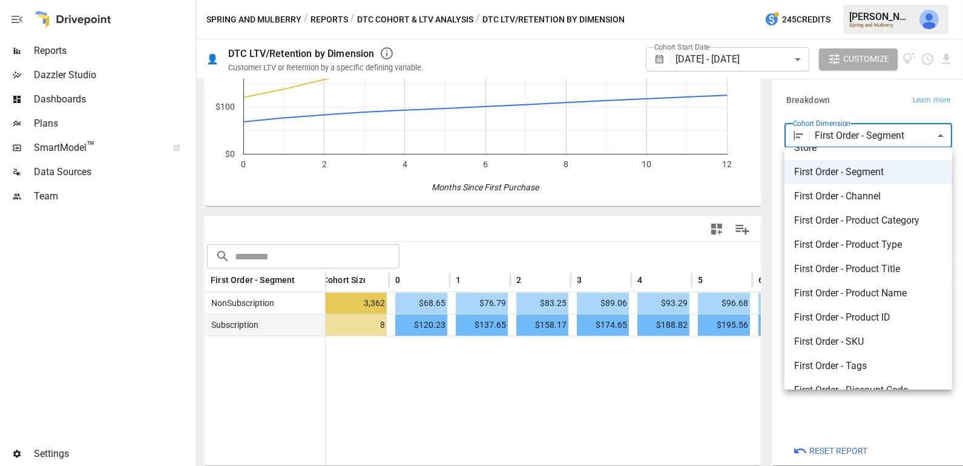
scroll to position [17, 0]
click at [860, 330] on li "First Order - SKU" at bounding box center [869, 341] width 168 height 24
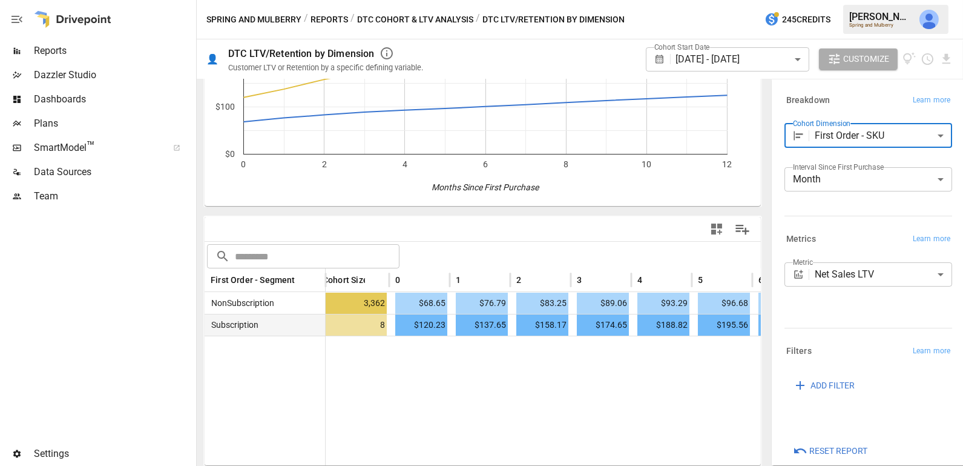
scroll to position [130, 0]
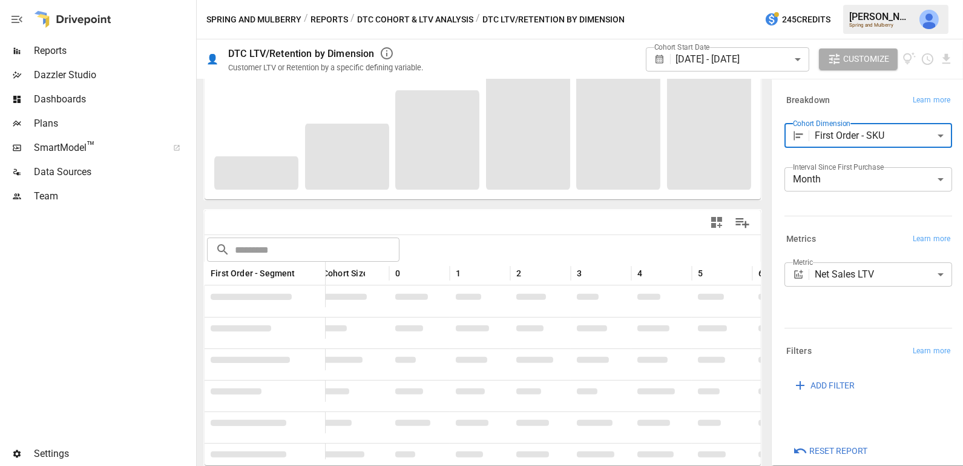
click at [820, 0] on body "**********" at bounding box center [481, 0] width 963 height 0
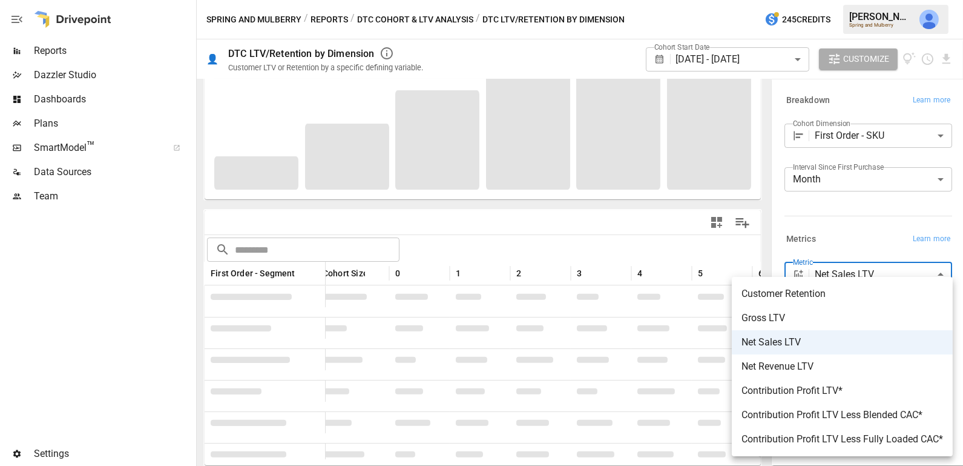
click at [718, 240] on div at bounding box center [481, 233] width 963 height 466
click at [861, 0] on body "**********" at bounding box center [481, 0] width 963 height 0
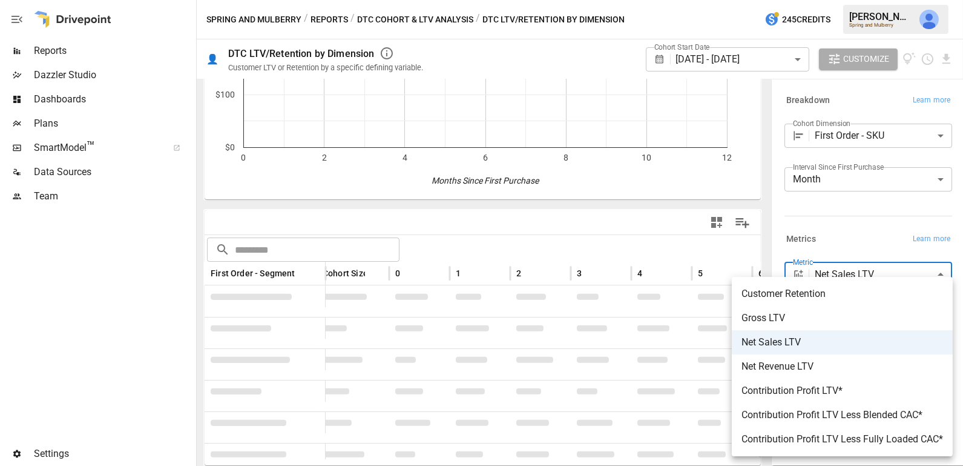
scroll to position [123, 0]
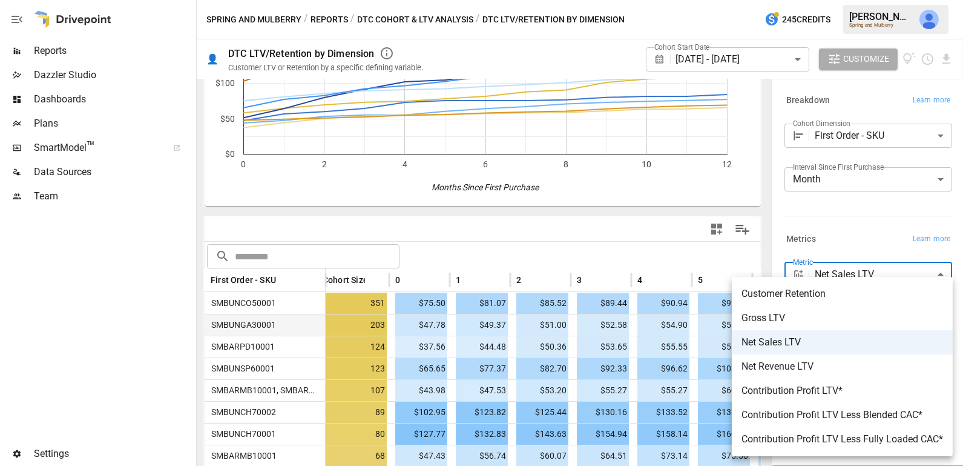
click at [590, 268] on div at bounding box center [481, 233] width 963 height 466
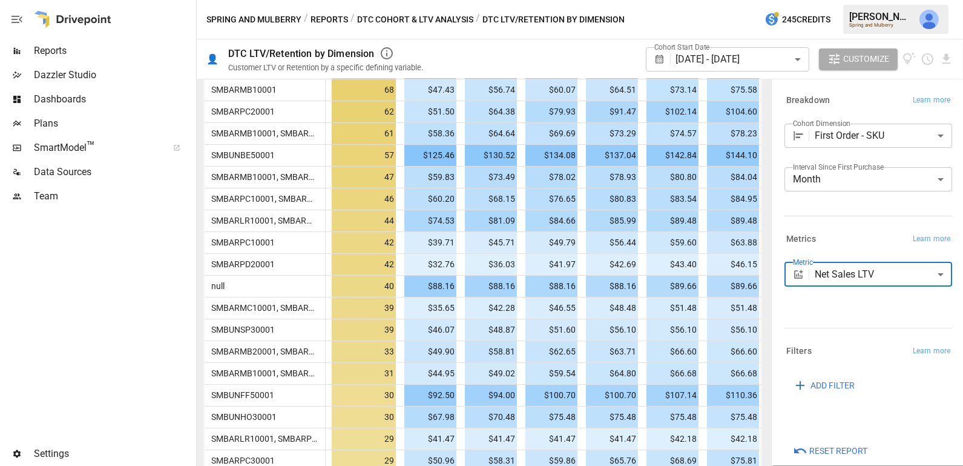
scroll to position [539, 0]
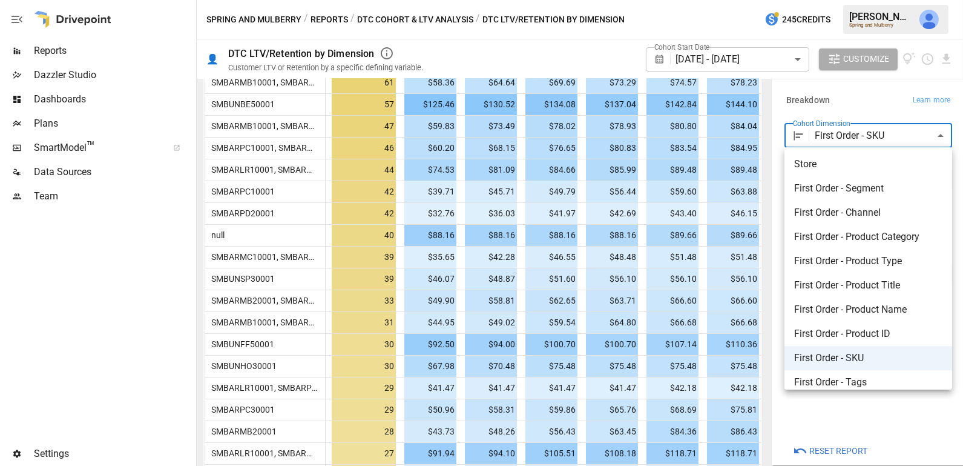
click at [829, 0] on body "Reports Dazzler Studio Dashboards Plans SmartModel ™ Data Sources Team Settings…" at bounding box center [481, 0] width 963 height 0
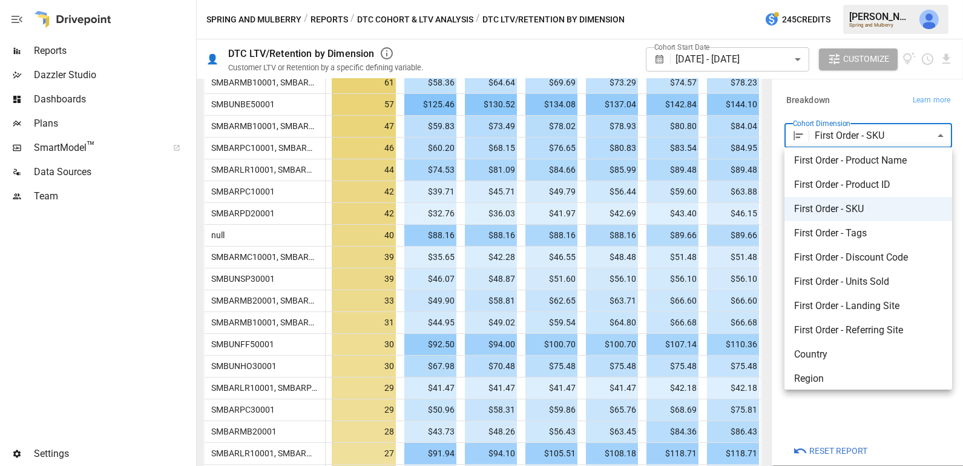
scroll to position [121, 0]
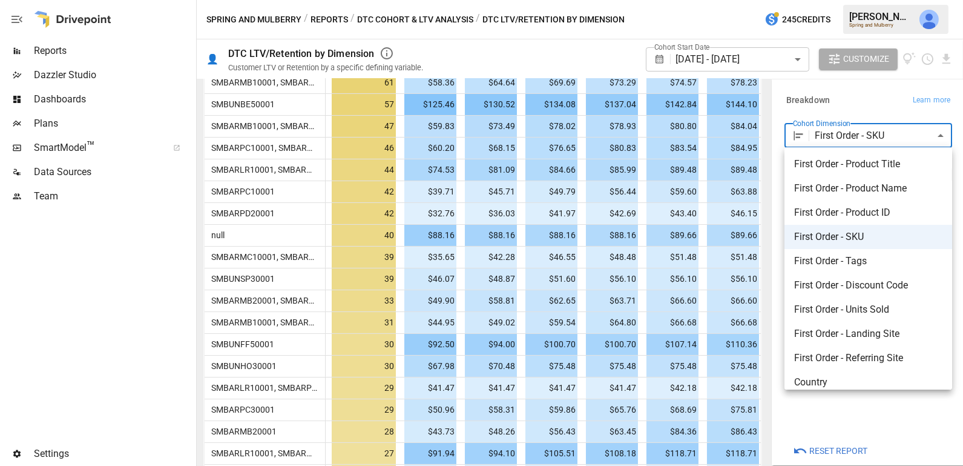
click at [852, 427] on div at bounding box center [481, 233] width 963 height 466
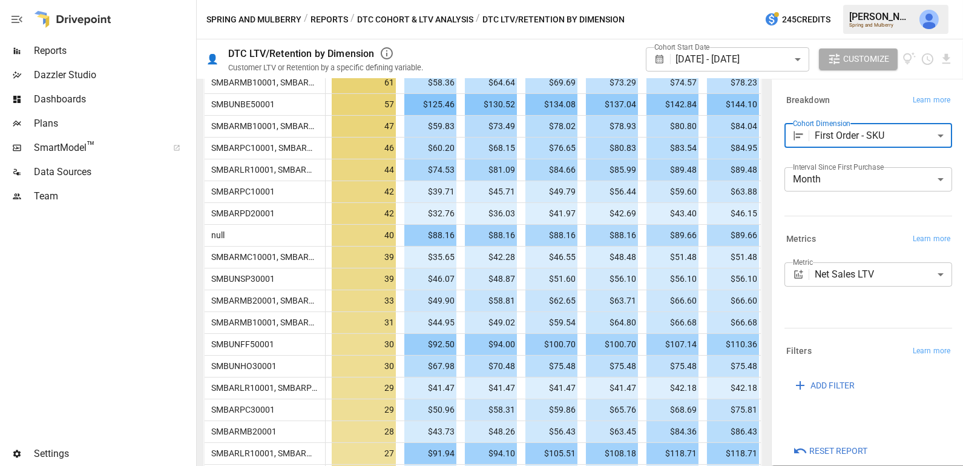
click at [843, 449] on span "Reset Report" at bounding box center [838, 450] width 58 height 15
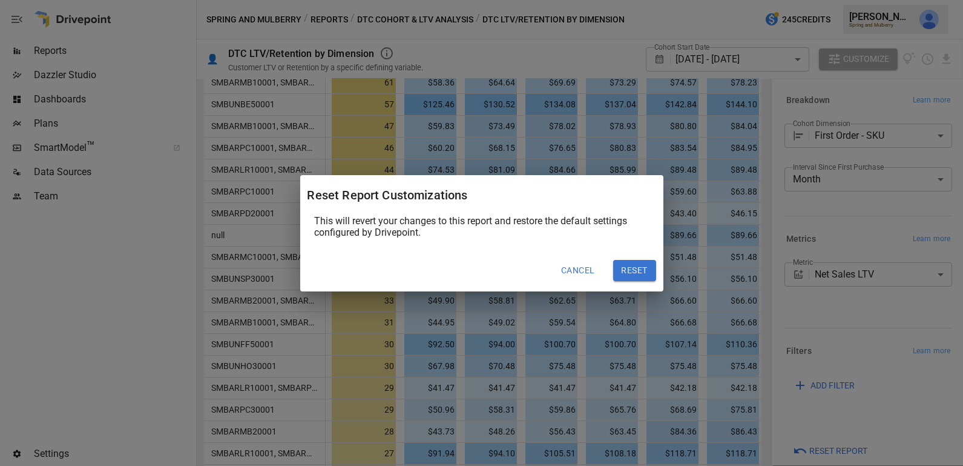
click at [639, 265] on button "Reset" at bounding box center [634, 271] width 43 height 22
type input "**********"
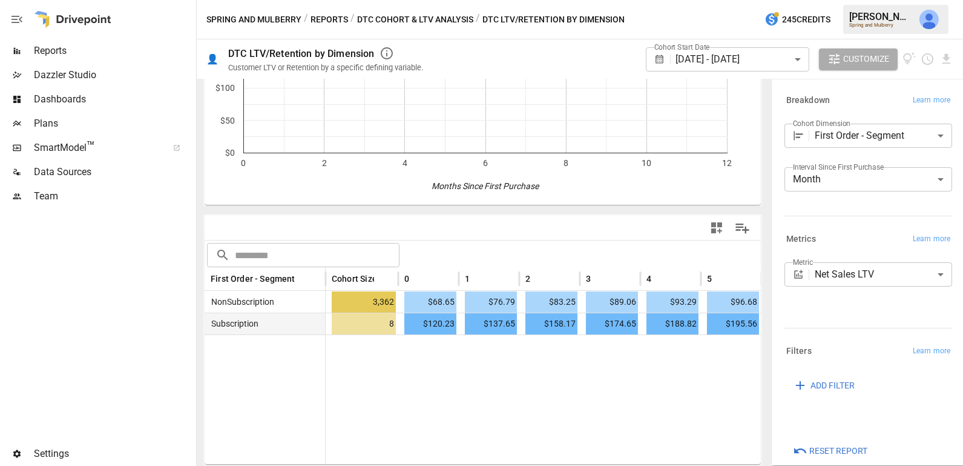
scroll to position [123, 0]
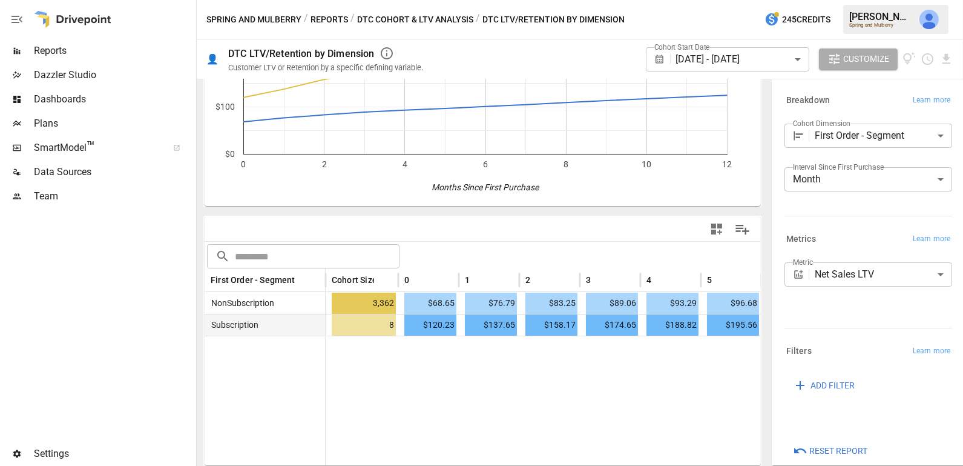
click at [935, 24] on img "Julie Wilton" at bounding box center [929, 19] width 19 height 19
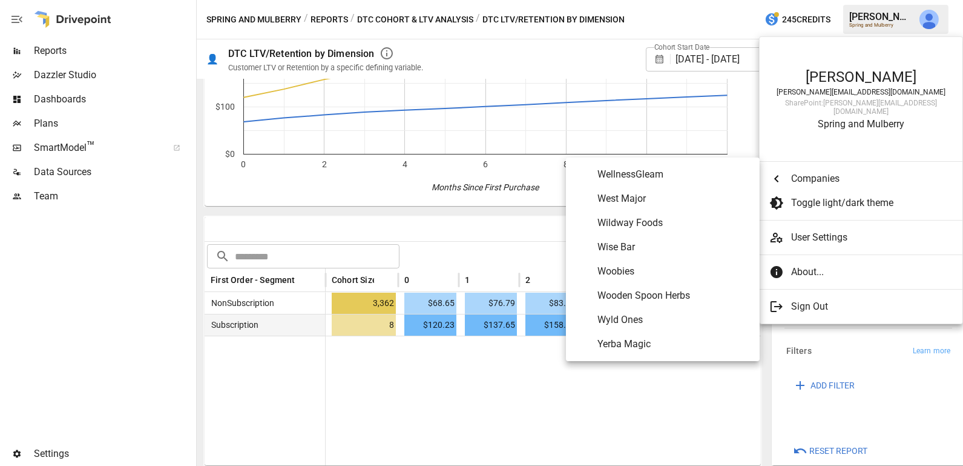
scroll to position [7240, 0]
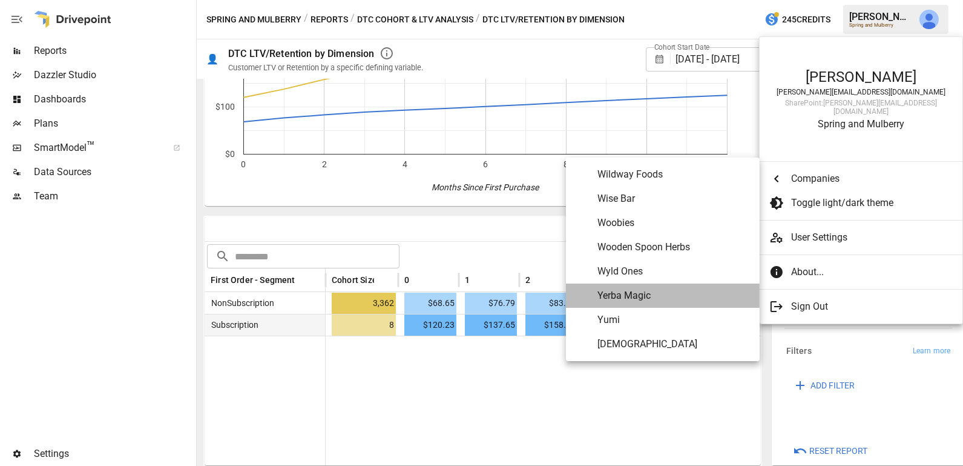
click at [657, 298] on span "Yerba Magic" at bounding box center [674, 295] width 153 height 15
